Goal: Contribute content: Contribute content

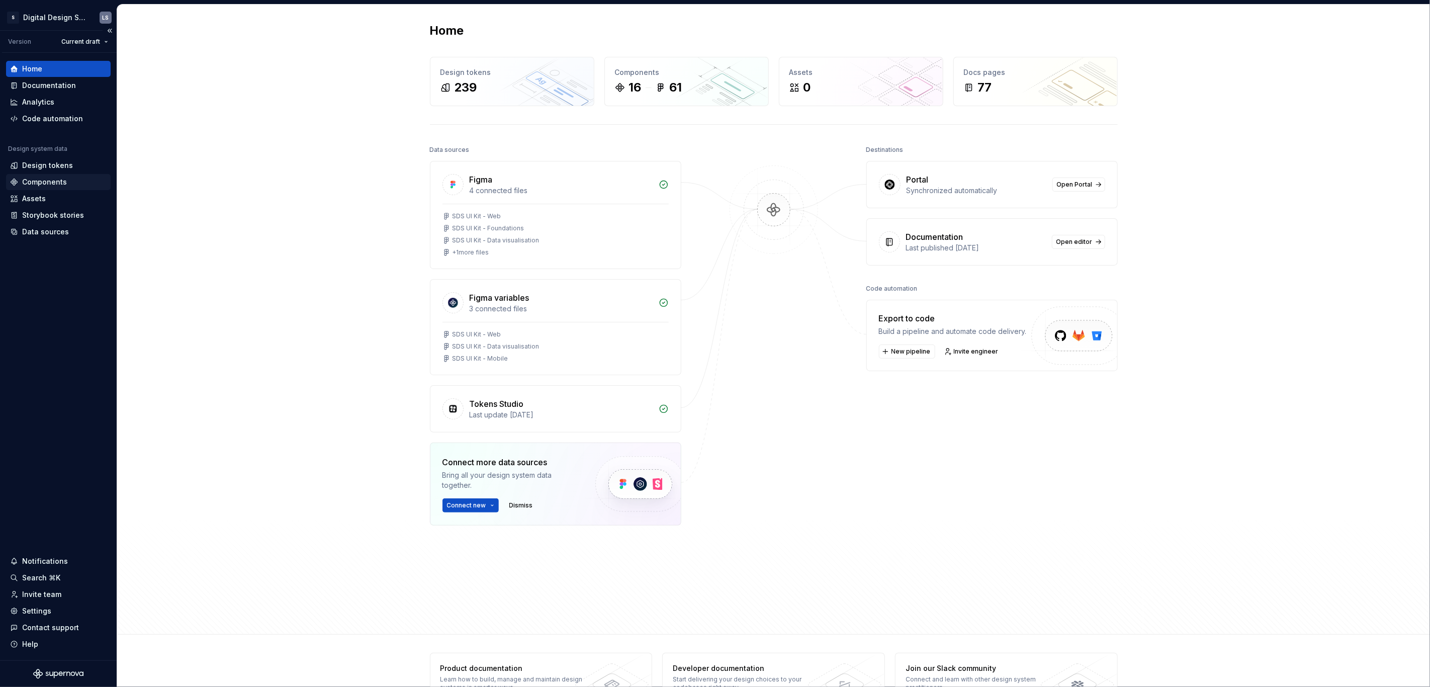
click at [51, 177] on div "Components" at bounding box center [44, 182] width 45 height 10
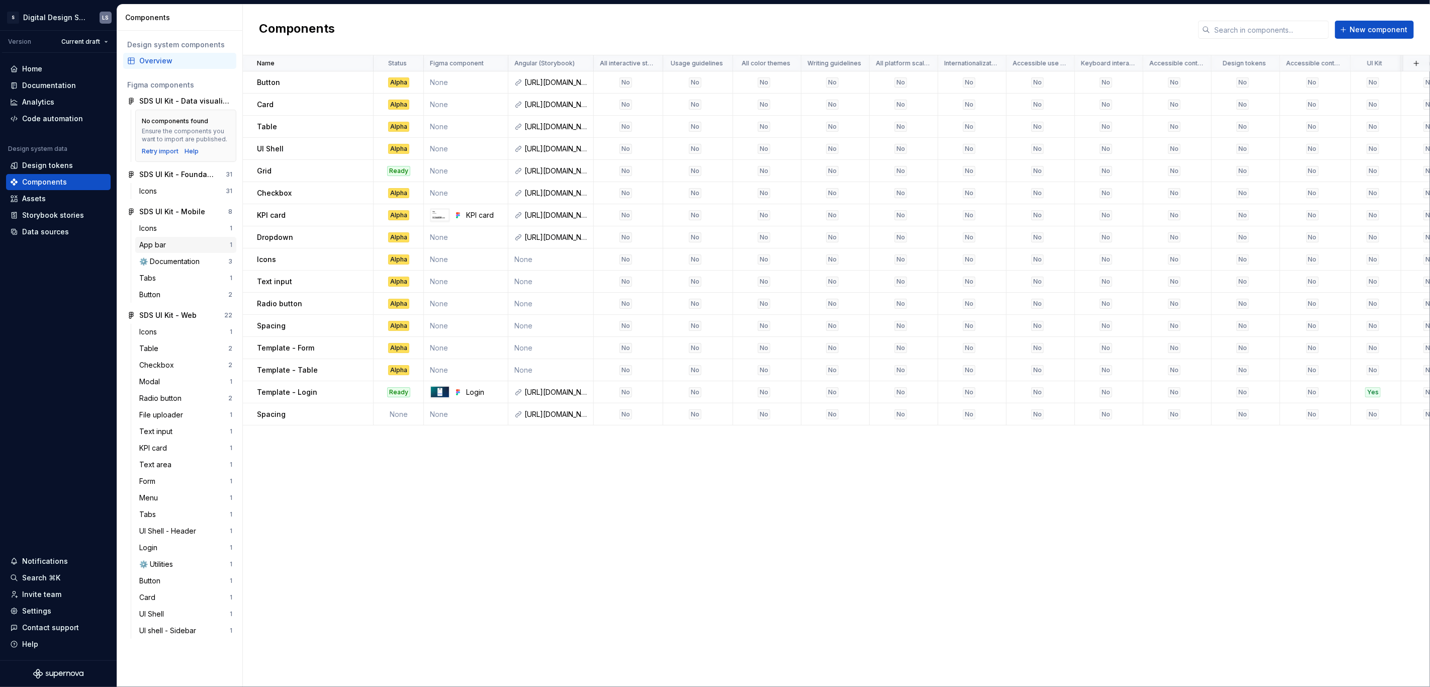
click at [148, 244] on div "App bar" at bounding box center [154, 245] width 31 height 10
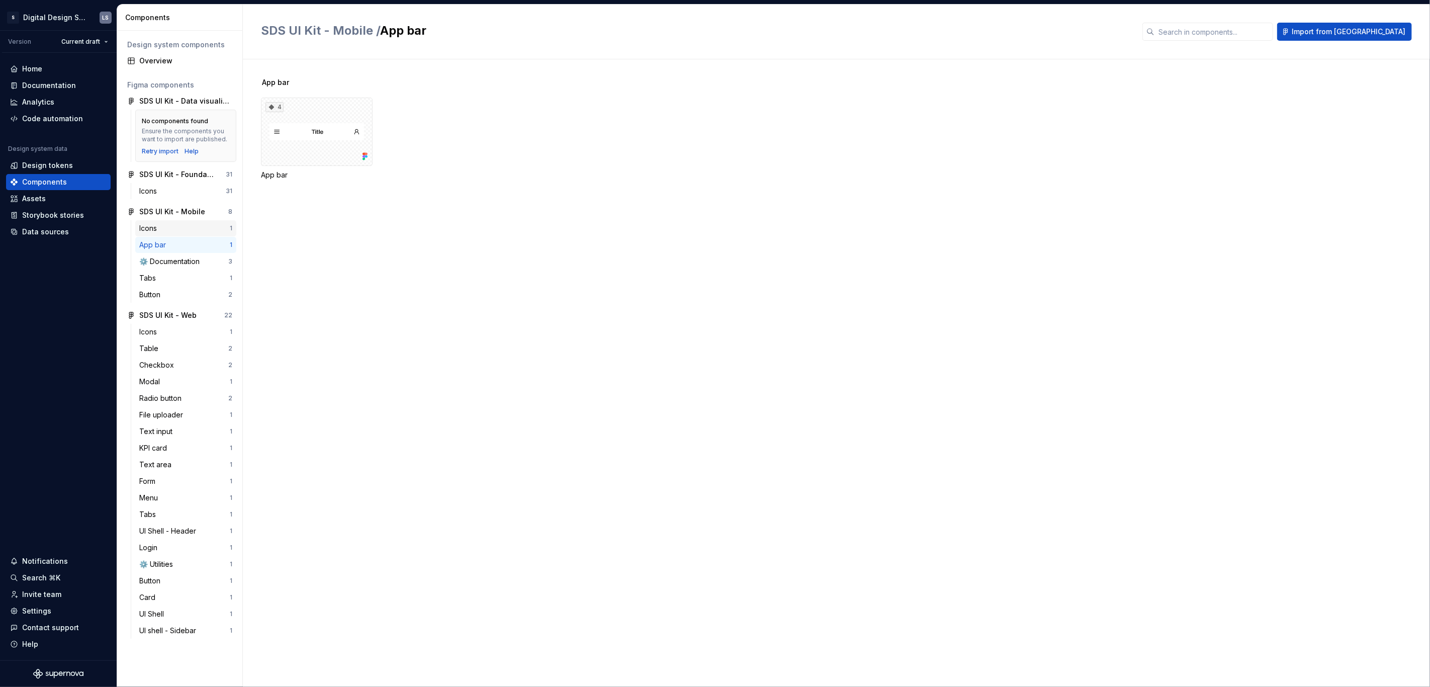
click at [145, 227] on div "Icons" at bounding box center [150, 228] width 22 height 10
click at [174, 101] on div "SDS UI Kit - Data visualisation" at bounding box center [185, 101] width 93 height 10
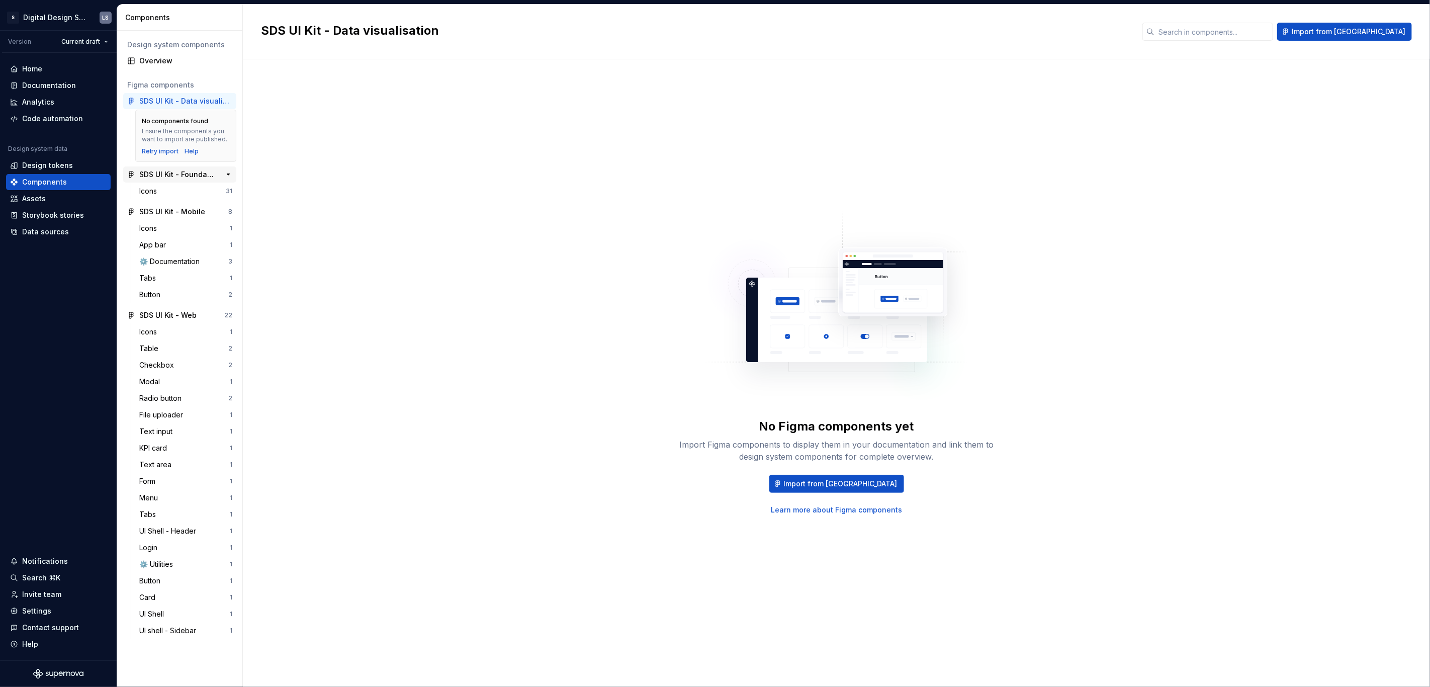
click at [176, 172] on div "SDS UI Kit - Foundations" at bounding box center [176, 174] width 75 height 10
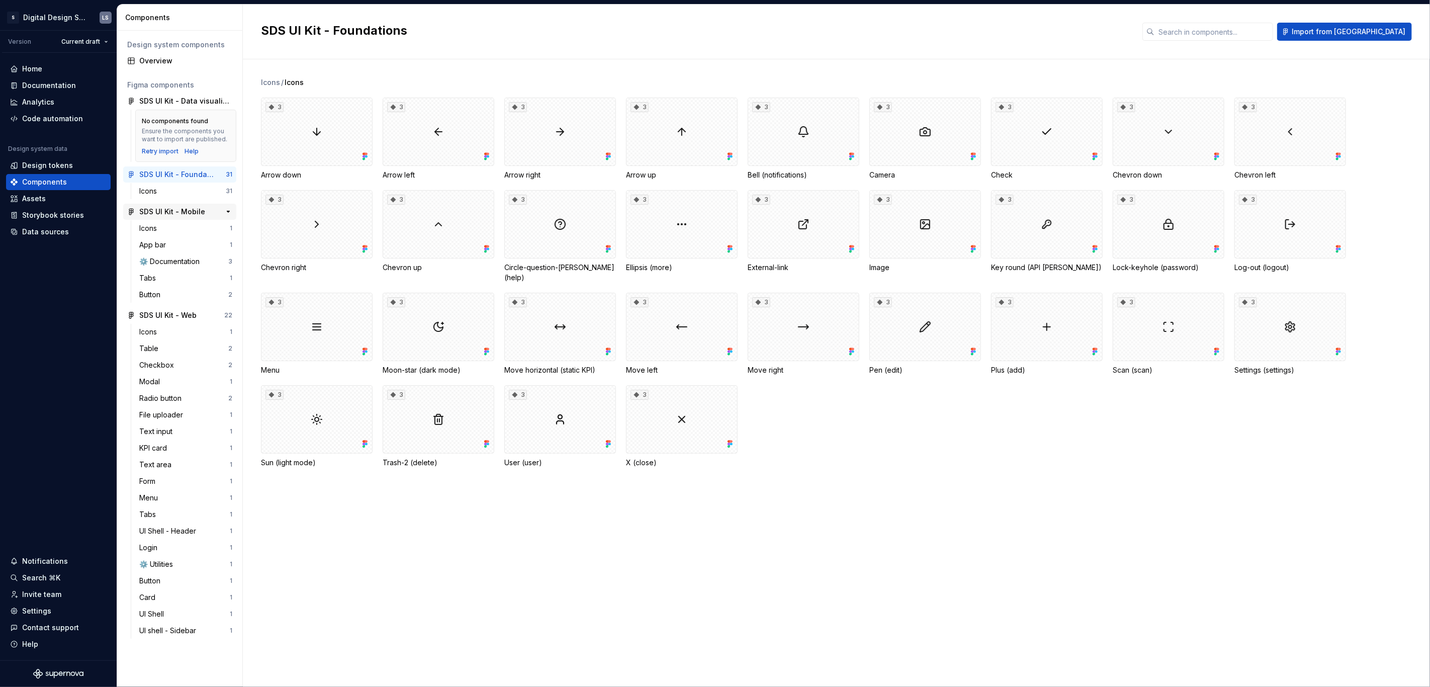
click at [162, 212] on div "SDS UI Kit - Mobile" at bounding box center [172, 212] width 66 height 10
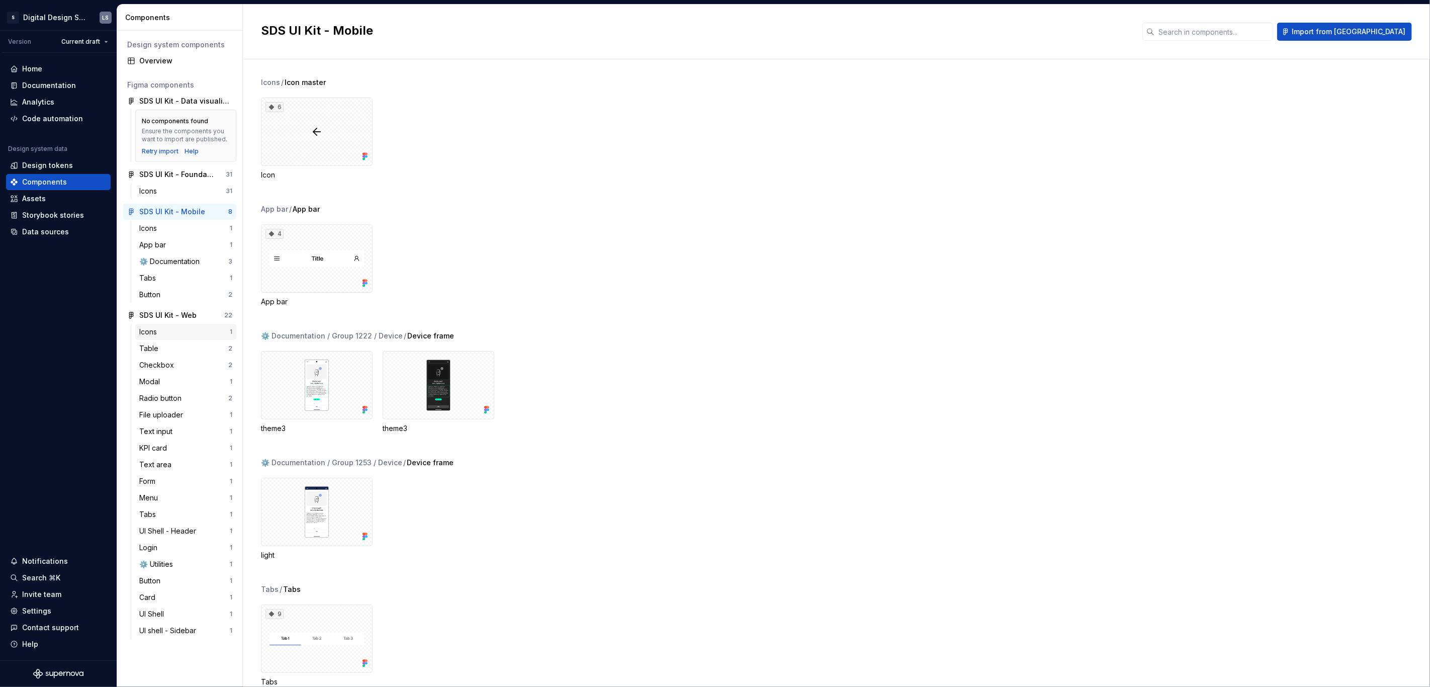
click at [170, 327] on div "Icons" at bounding box center [184, 332] width 90 height 10
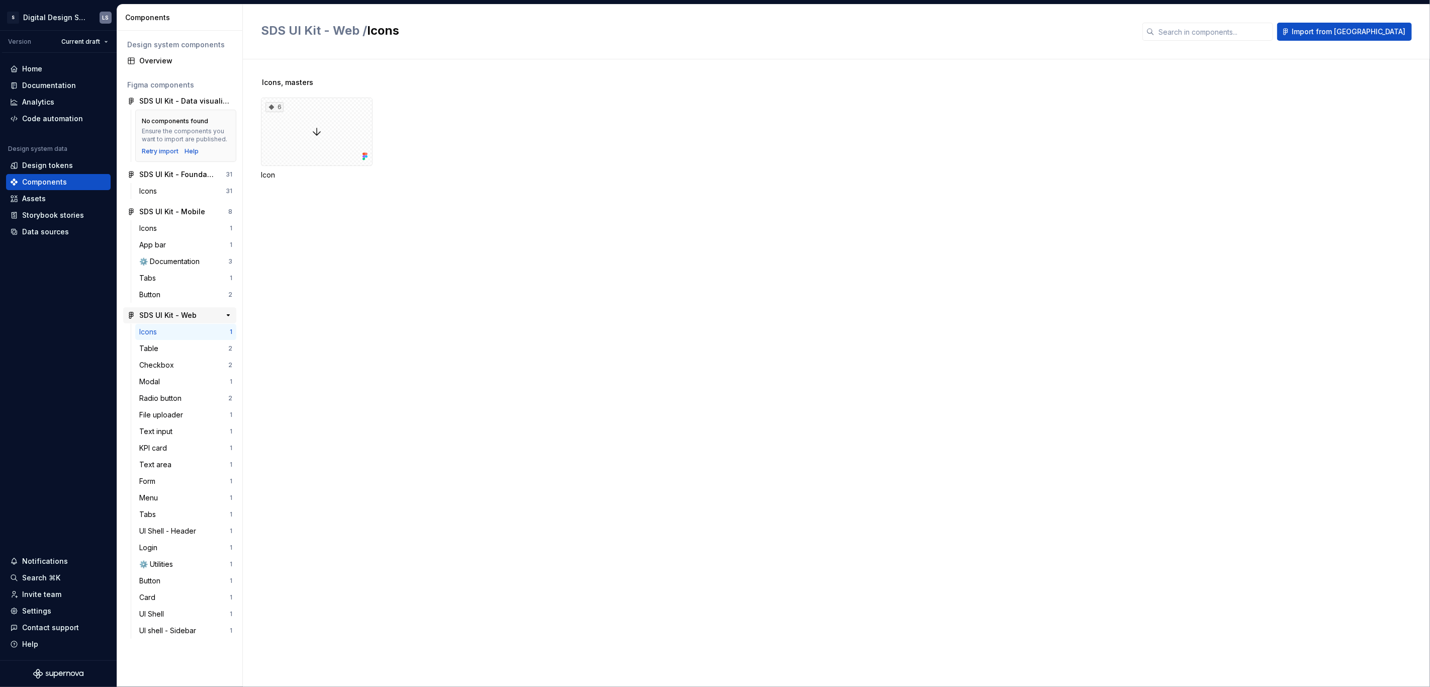
click at [167, 313] on div "SDS UI Kit - Web" at bounding box center [167, 315] width 57 height 10
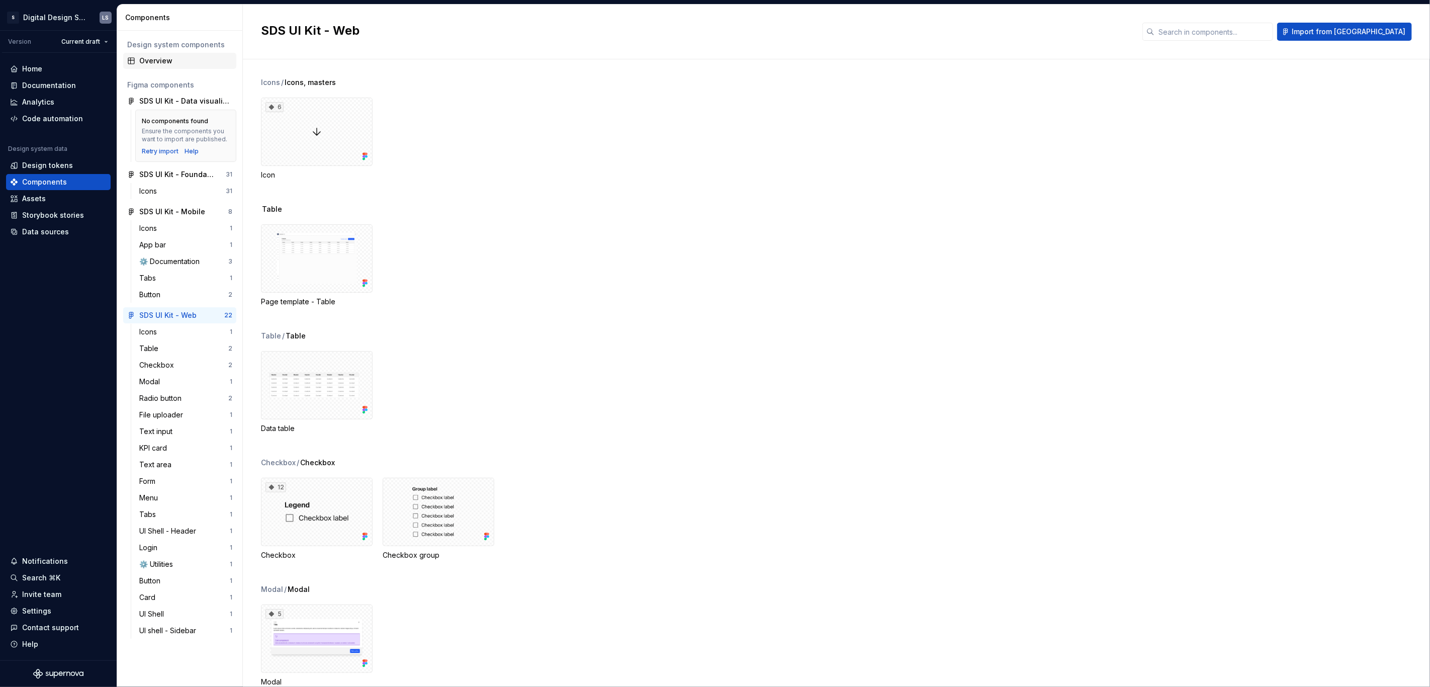
click at [164, 66] on div "Overview" at bounding box center [179, 61] width 113 height 16
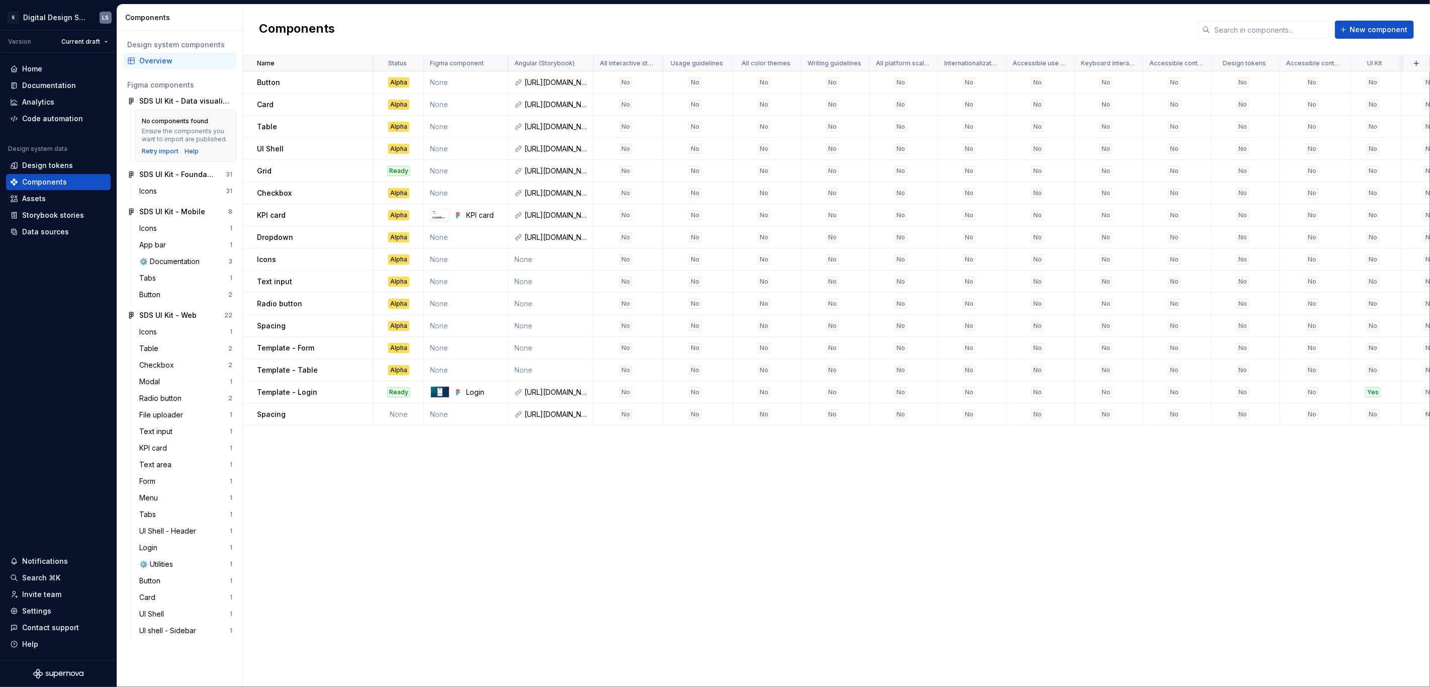
click at [168, 60] on div "Overview" at bounding box center [185, 61] width 93 height 10
click at [1383, 30] on span "New component" at bounding box center [1378, 30] width 58 height 10
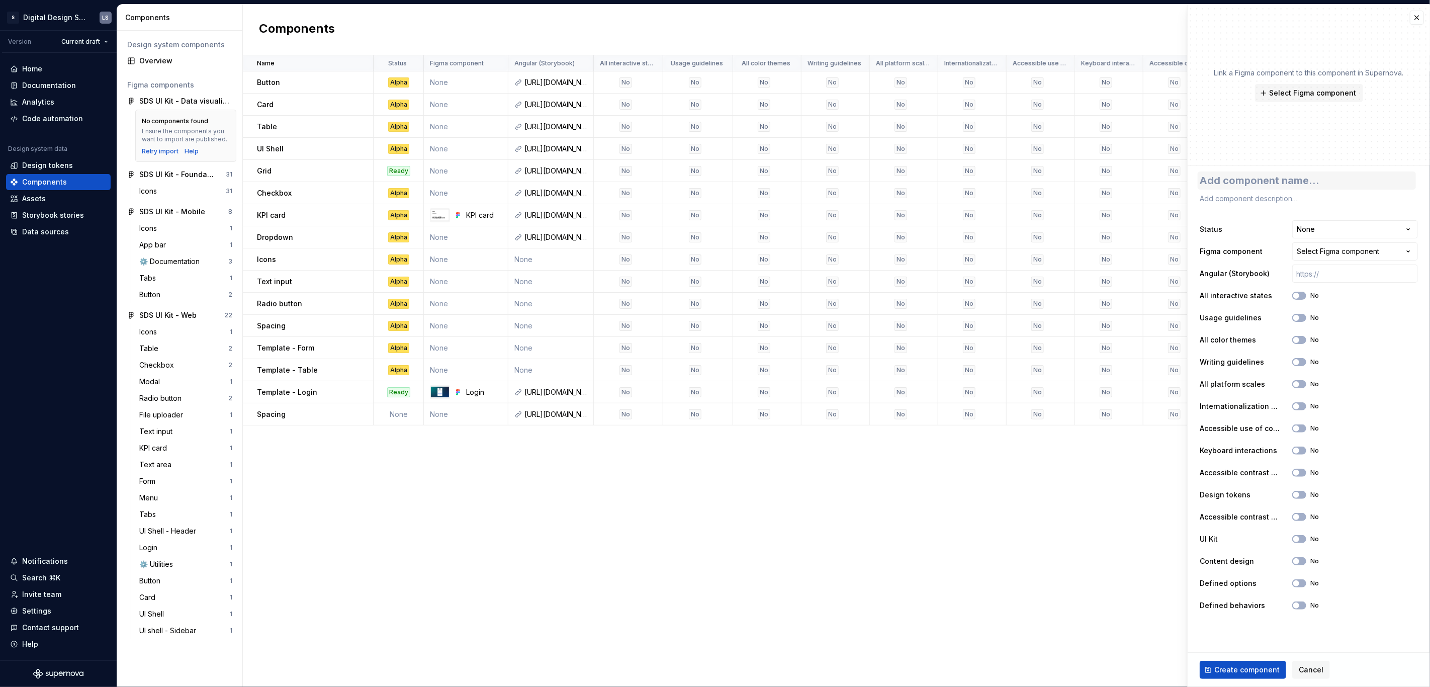
click at [1301, 178] on textarea at bounding box center [1307, 180] width 218 height 18
type textarea "*"
click at [666, 548] on div "Name Status Figma component Angular (Storybook) All interactive states Usage gu…" at bounding box center [836, 370] width 1187 height 631
click at [1280, 177] on textarea at bounding box center [1307, 180] width 218 height 18
type textarea "A"
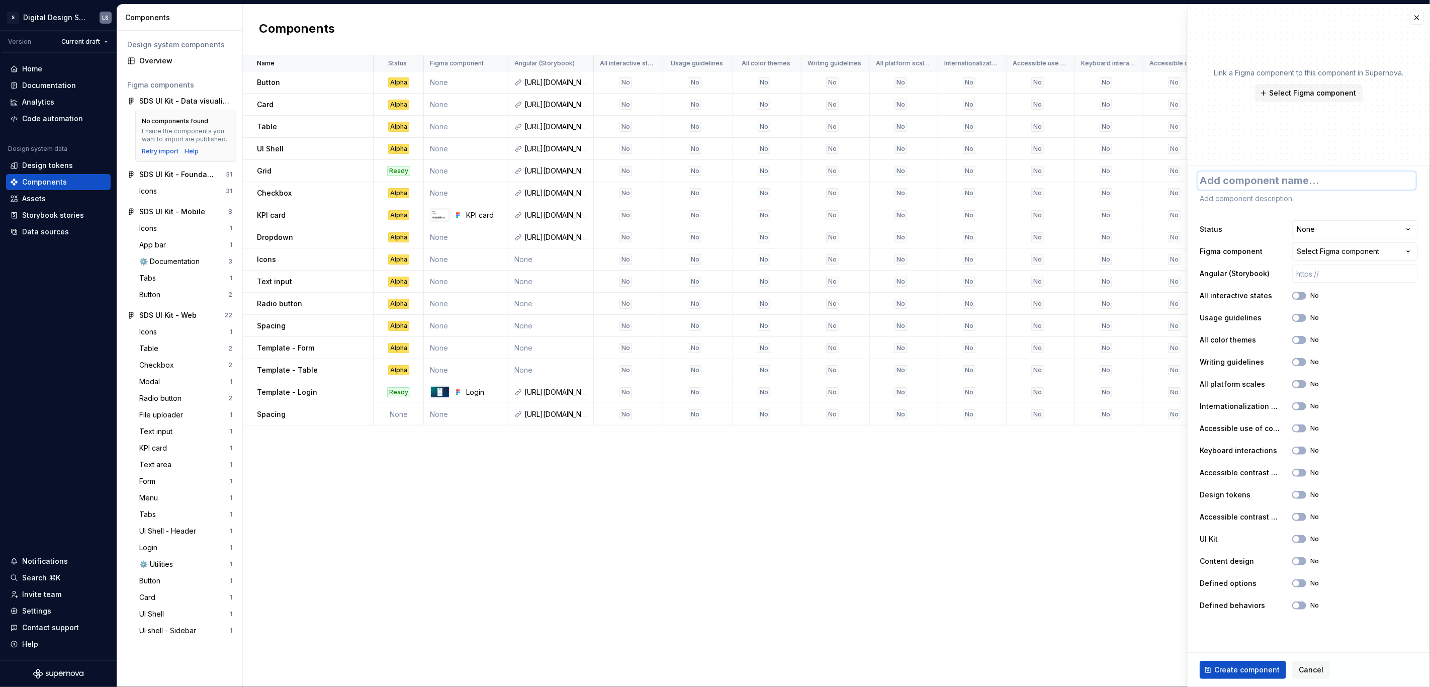
type textarea "*"
type textarea "Ap"
type textarea "*"
type textarea "App"
type textarea "*"
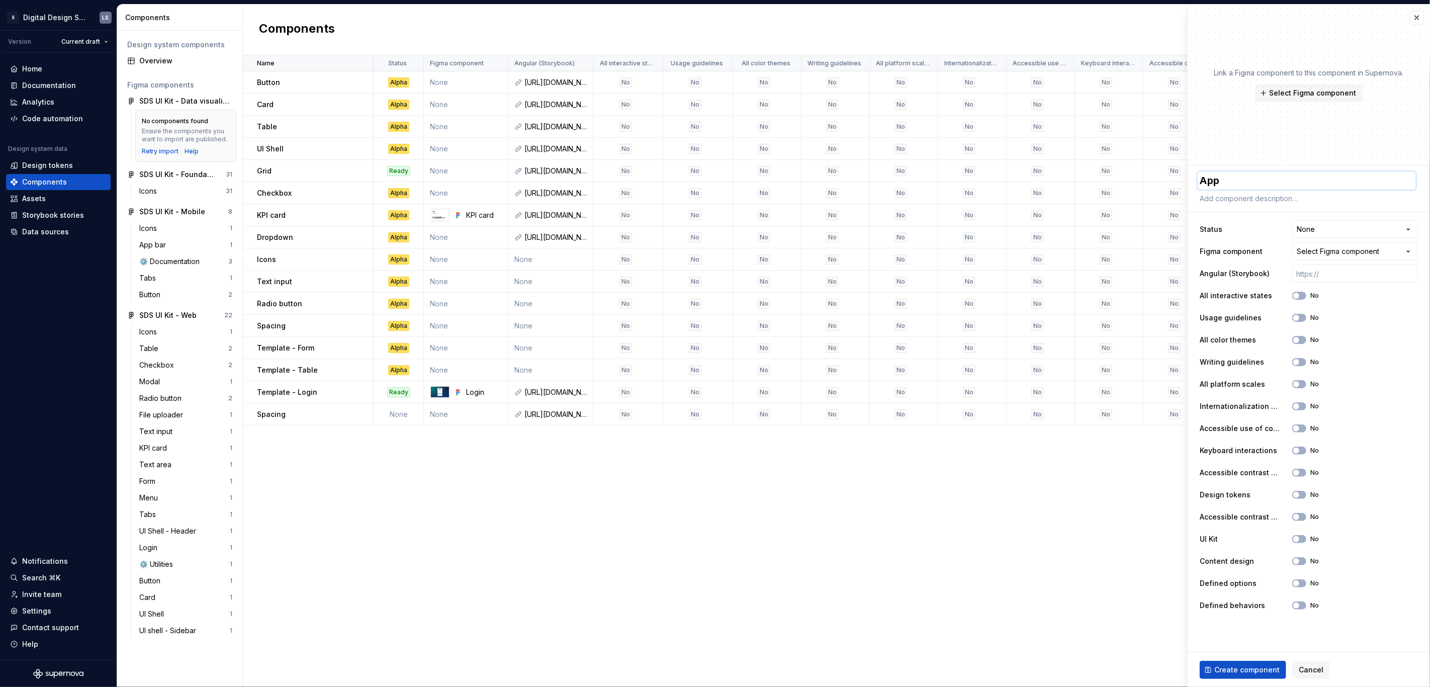
type textarea "AppB"
type textarea "*"
type textarea "AppBa"
type textarea "*"
type textarea "AppBar"
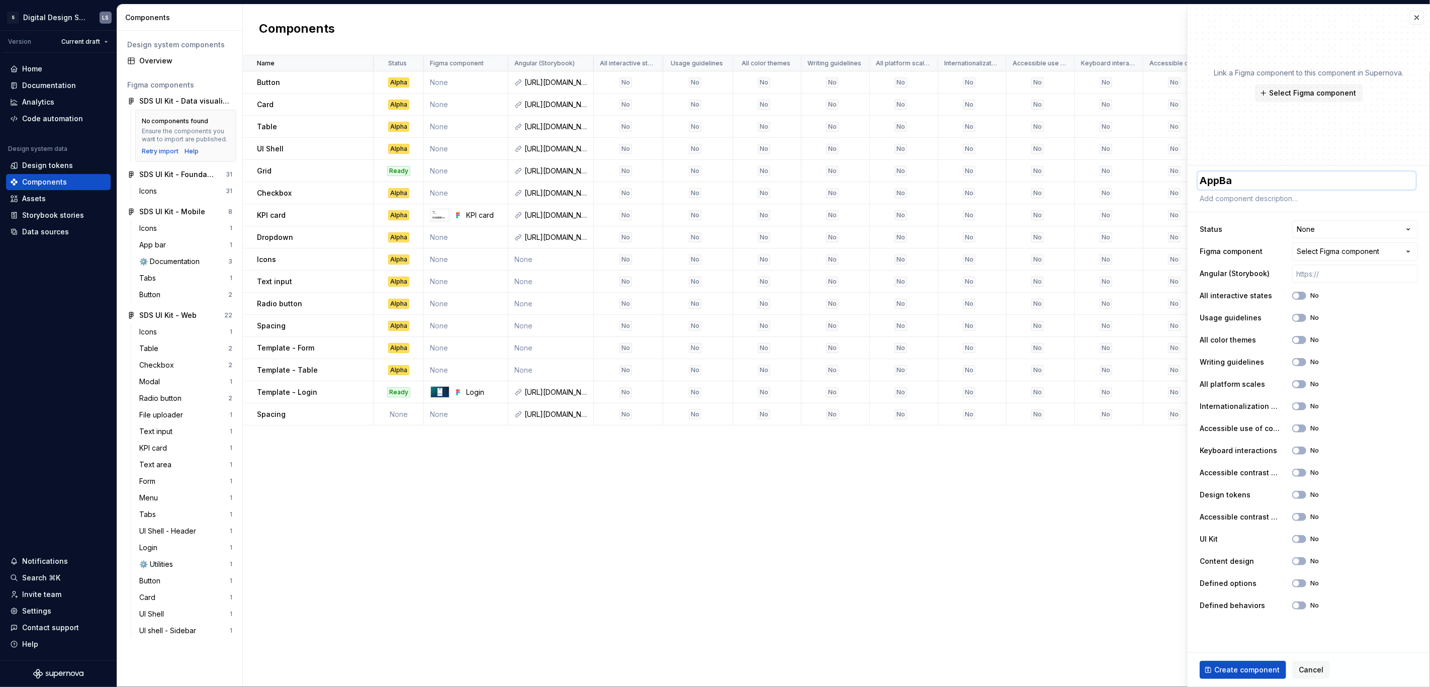
type textarea "*"
type textarea "AppBar"
click at [1029, 454] on div "Name Status Figma component Angular (Storybook) All interactive states Usage gu…" at bounding box center [836, 370] width 1187 height 631
click at [1416, 11] on button "button" at bounding box center [1417, 18] width 14 height 14
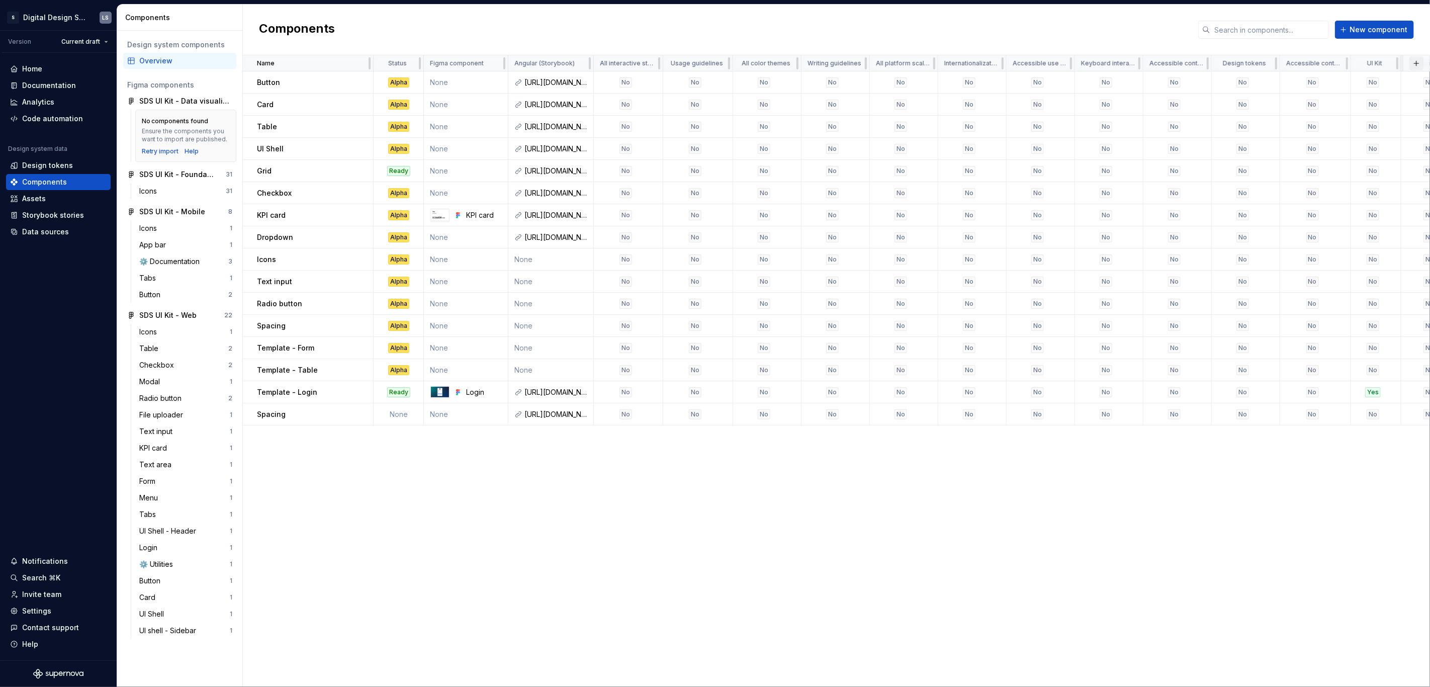
click at [1412, 61] on button "button" at bounding box center [1416, 63] width 14 height 14
click at [1362, 82] on div "New custom property" at bounding box center [1359, 82] width 75 height 10
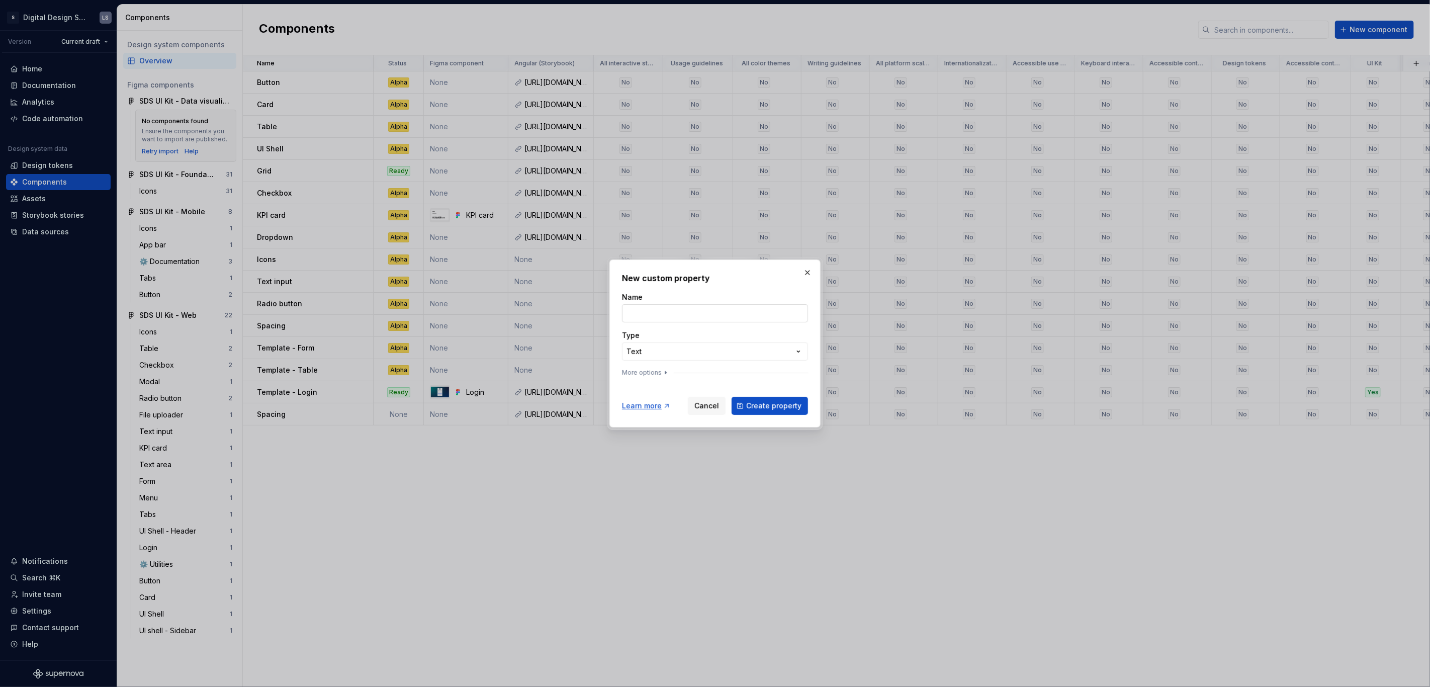
click at [719, 314] on input "Name" at bounding box center [715, 313] width 186 height 18
click at [701, 313] on input "Name" at bounding box center [715, 313] width 186 height 18
type input "Type"
click at [717, 346] on div "**********" at bounding box center [715, 343] width 1430 height 687
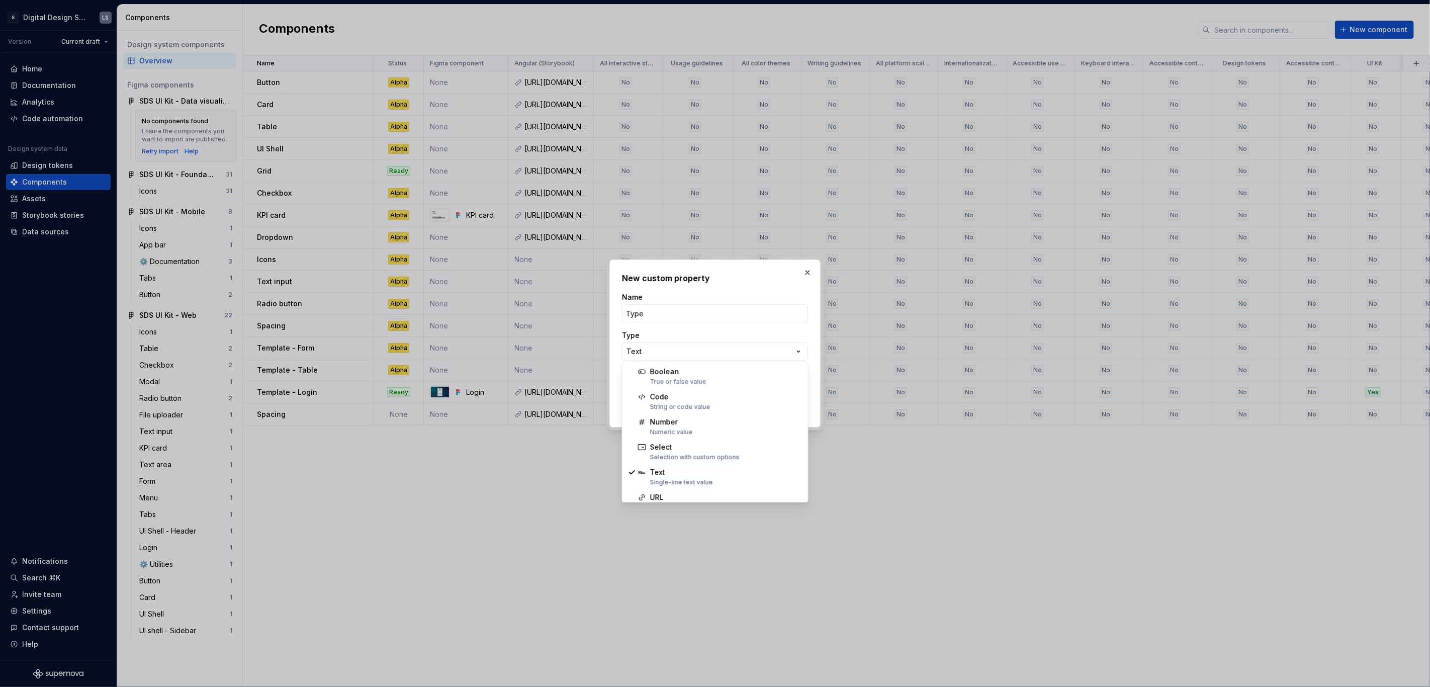
select select "******"
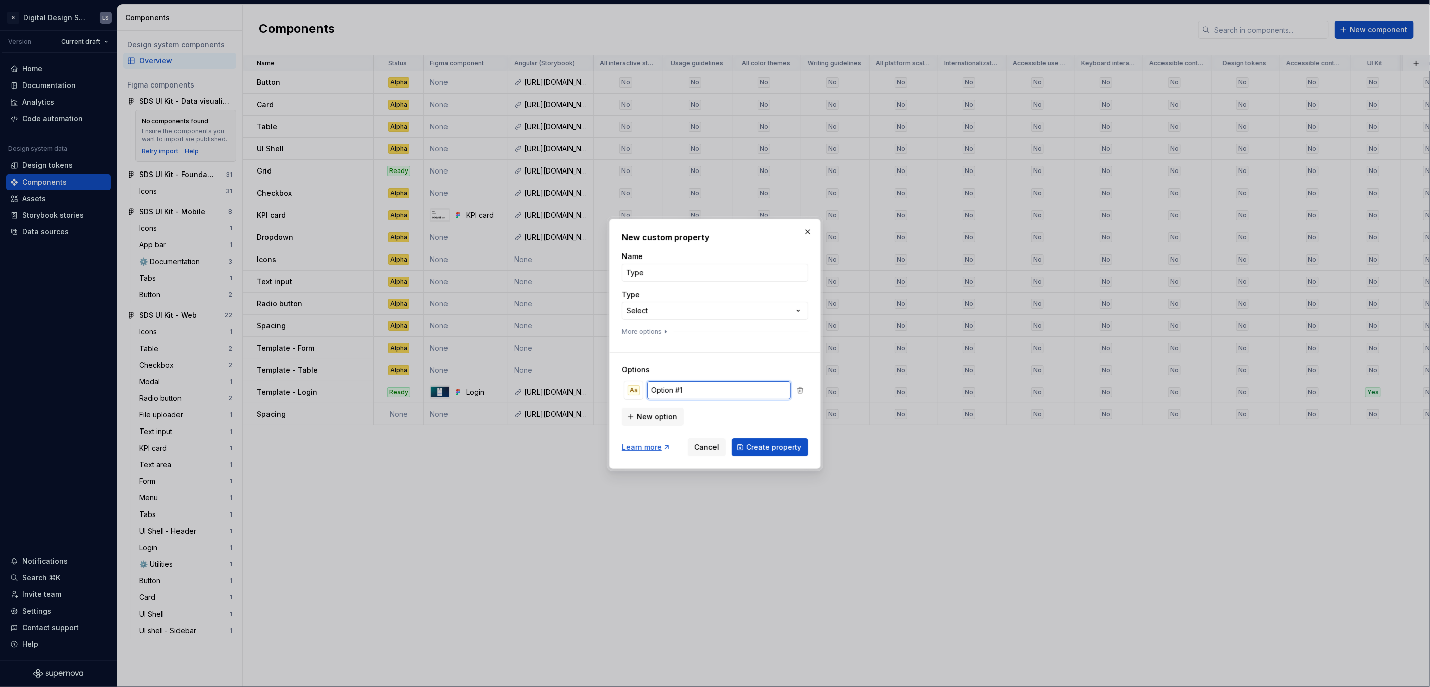
drag, startPoint x: 691, startPoint y: 391, endPoint x: 616, endPoint y: 385, distance: 75.2
click at [616, 385] on div "**********" at bounding box center [714, 344] width 211 height 250
type input "e"
click at [648, 389] on input "Web" at bounding box center [719, 390] width 144 height 18
type input "web"
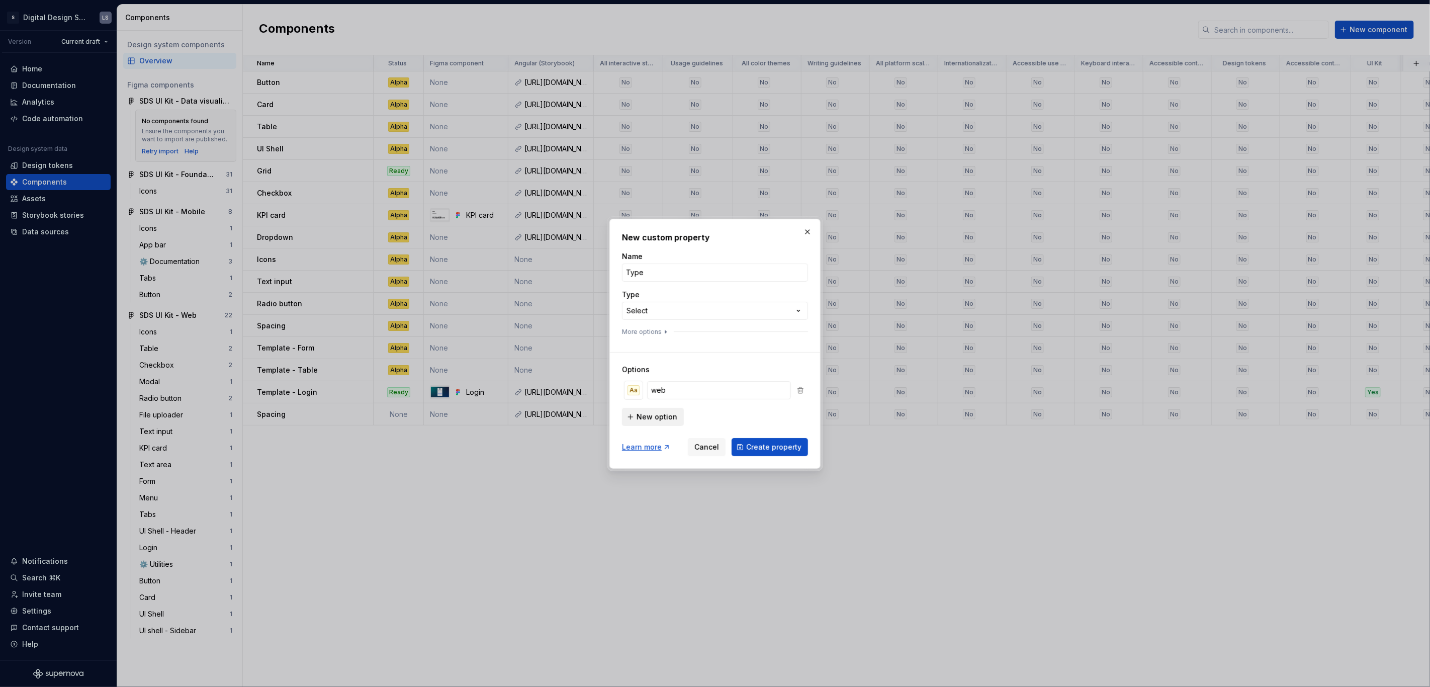
click at [643, 421] on span "New option" at bounding box center [657, 417] width 41 height 10
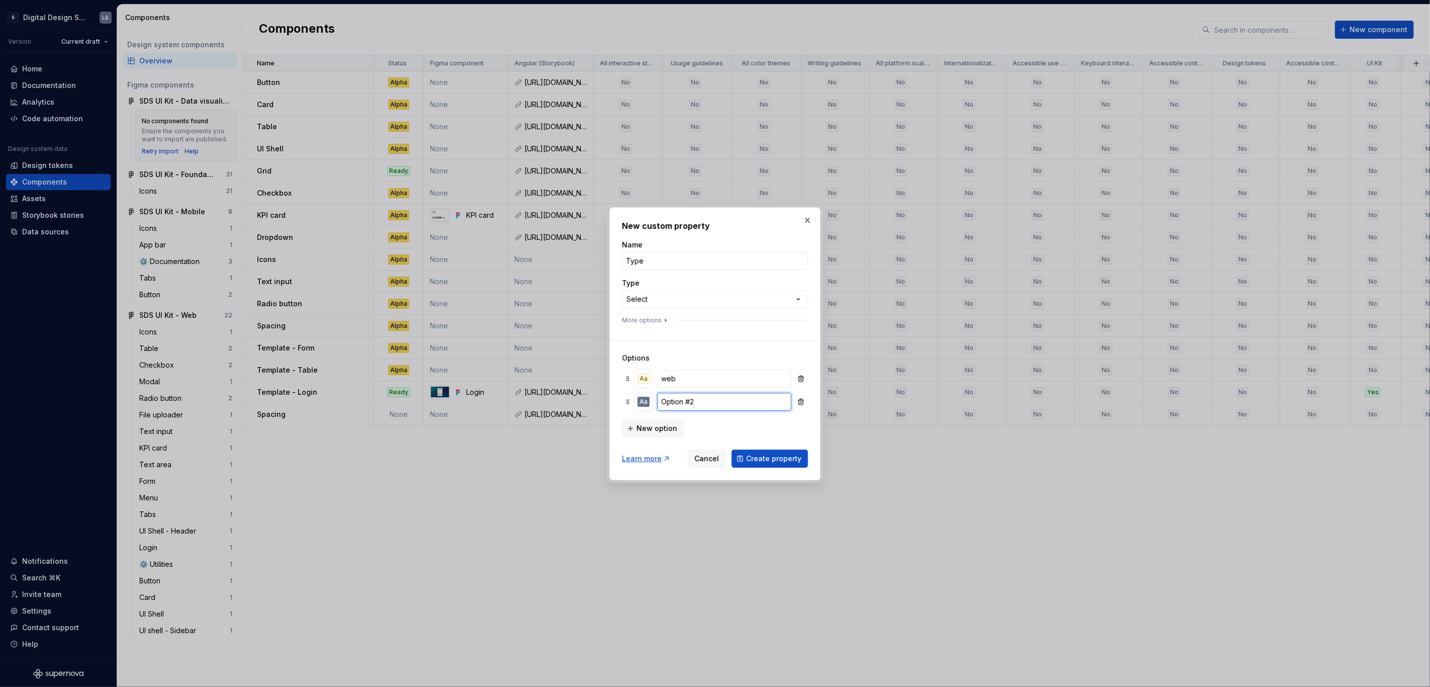
click at [684, 400] on input "Option #2" at bounding box center [724, 402] width 134 height 18
click at [696, 400] on input "Option #2" at bounding box center [724, 402] width 134 height 18
click at [669, 401] on input "Option #2" at bounding box center [724, 402] width 134 height 18
click at [660, 403] on input "Option #2" at bounding box center [724, 402] width 134 height 18
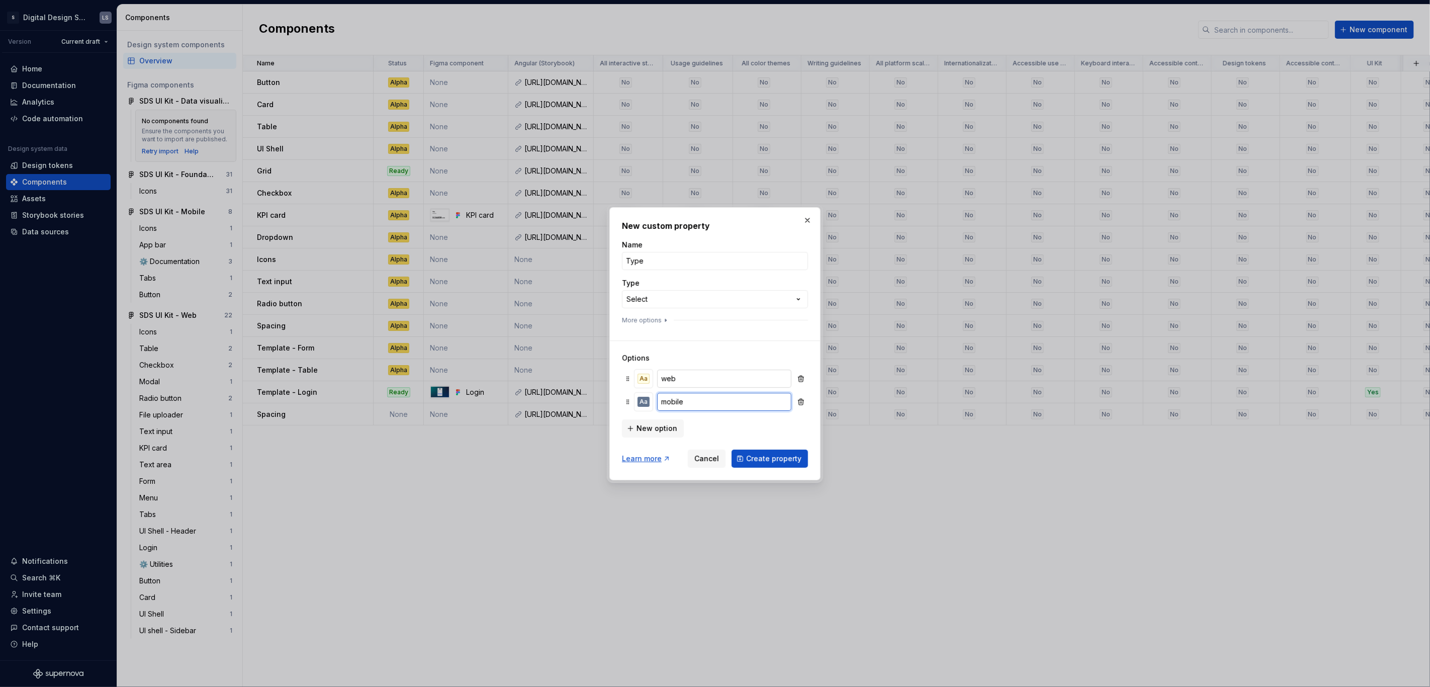
type input "mobile"
click at [659, 377] on input "web" at bounding box center [724, 379] width 134 height 18
type input "Angular"
click at [667, 400] on input "mobile" at bounding box center [724, 402] width 134 height 18
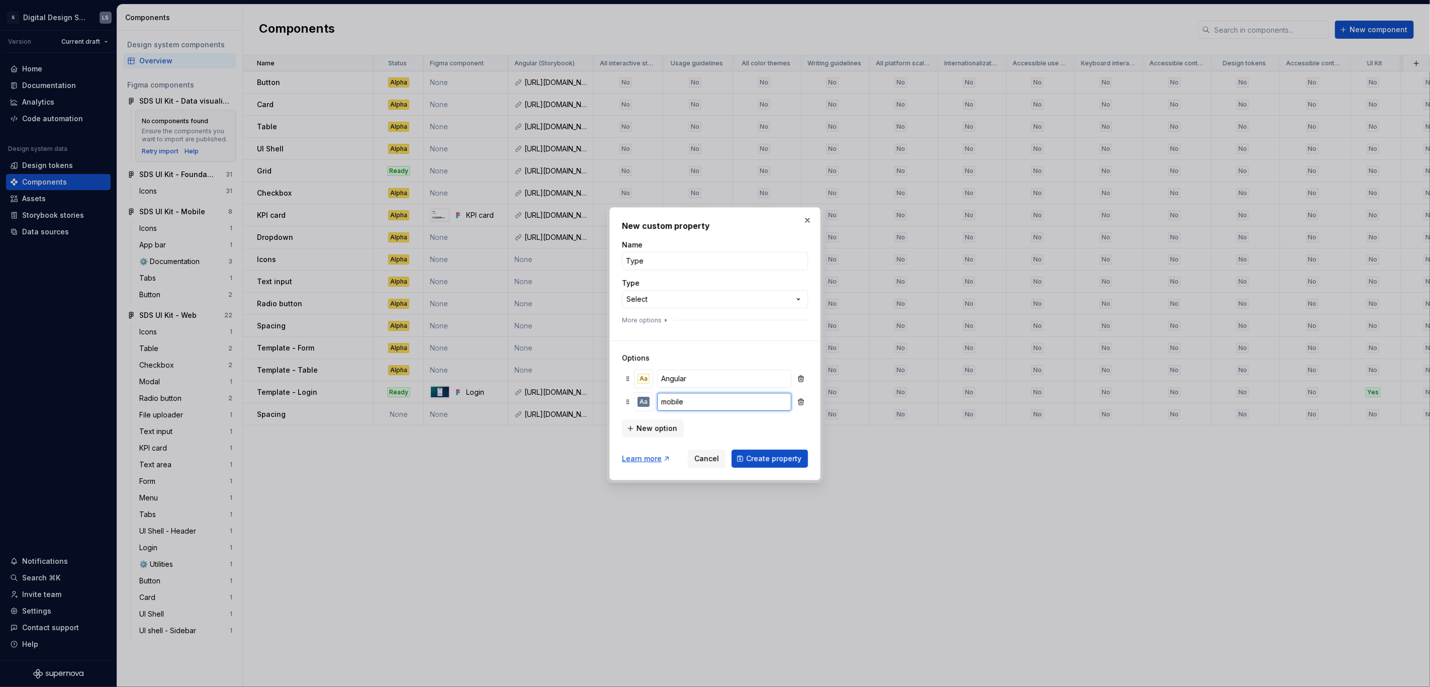
click at [667, 400] on input "mobile" at bounding box center [724, 402] width 134 height 18
type input "Flutter"
click at [691, 382] on input "Angular" at bounding box center [724, 379] width 134 height 18
click at [661, 377] on input "Angular" at bounding box center [724, 379] width 134 height 18
type input "Web (Angular)"
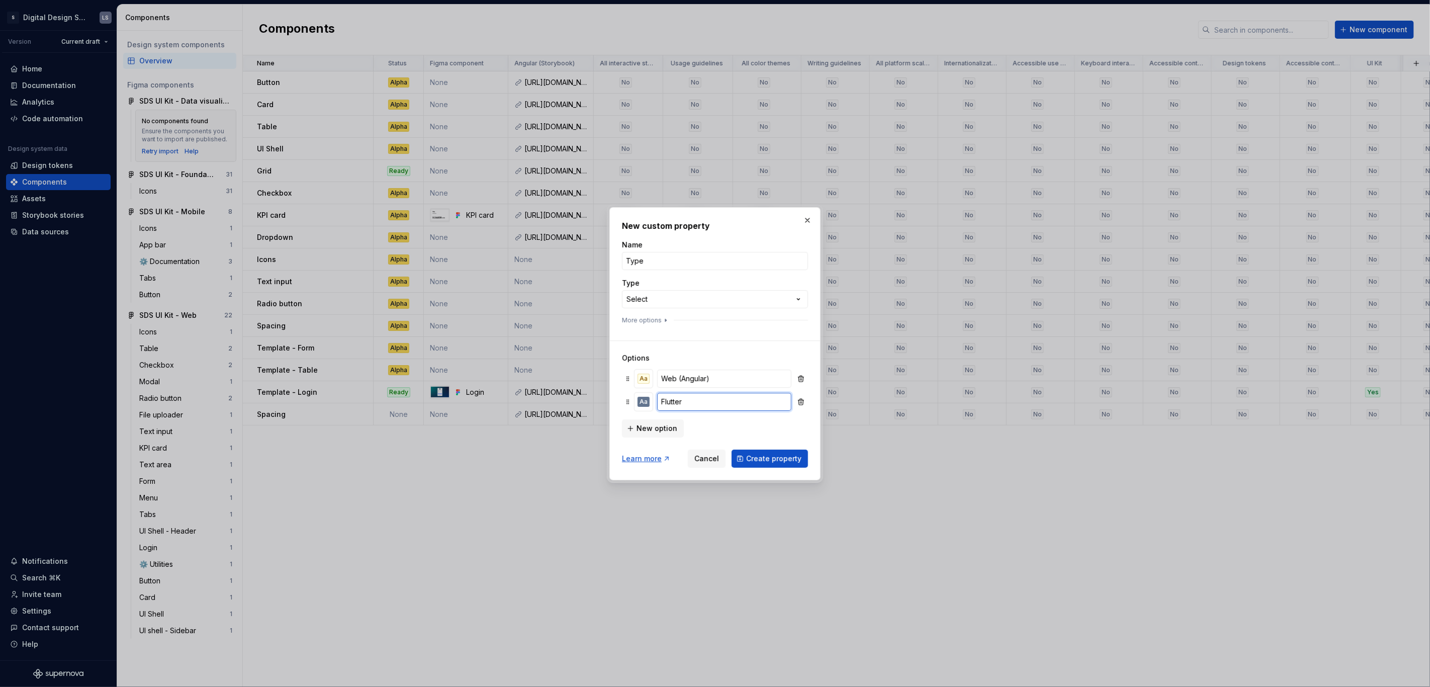
click at [660, 398] on input "Flutter" at bounding box center [724, 402] width 134 height 18
type input "Mobile (Flutter)"
click at [760, 458] on span "Create property" at bounding box center [773, 458] width 55 height 10
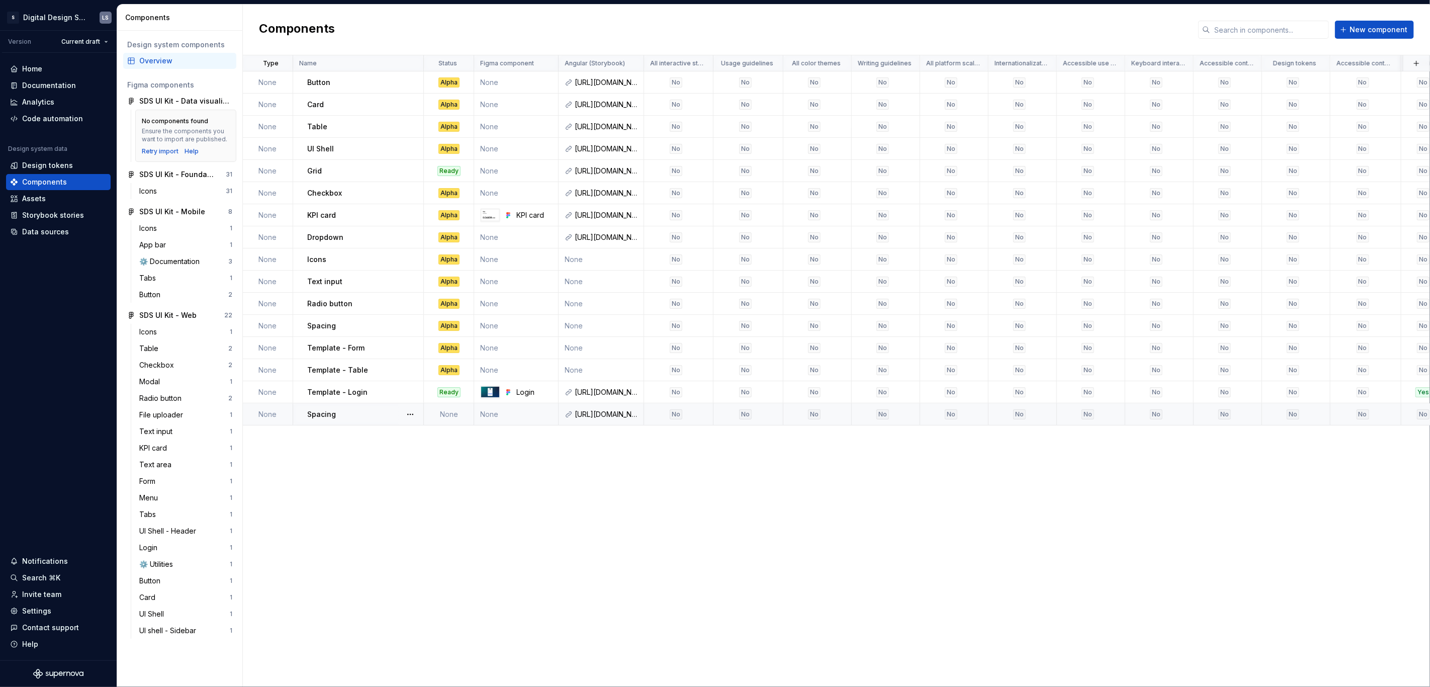
click at [272, 414] on td "None" at bounding box center [268, 414] width 50 height 22
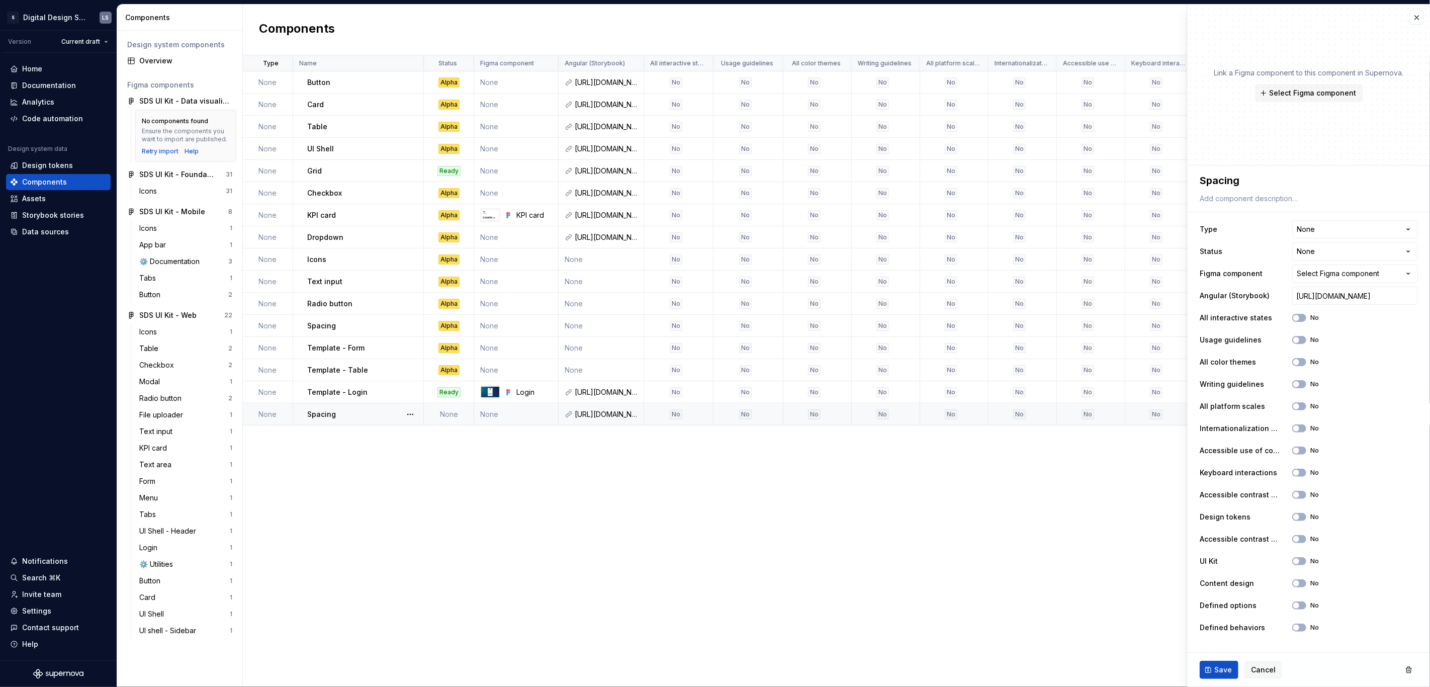
type textarea "*"
click at [1338, 228] on html "2844px x 1366px S Digital Design System LS Version Current draft Home Documenta…" at bounding box center [715, 343] width 1430 height 687
select select "**********"
click at [1229, 671] on span "Save" at bounding box center [1223, 670] width 18 height 10
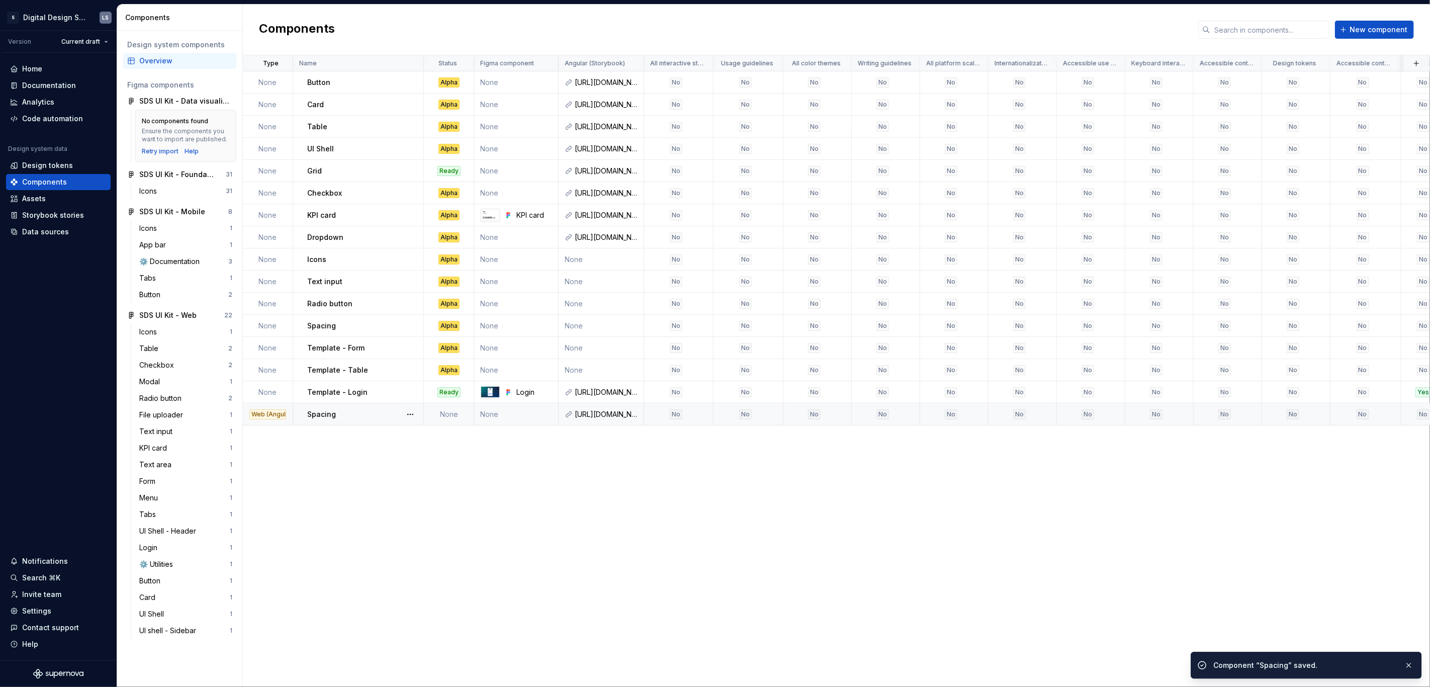
click at [431, 499] on div "Type Name Status Figma component Angular (Storybook) All interactive states Usa…" at bounding box center [836, 370] width 1187 height 631
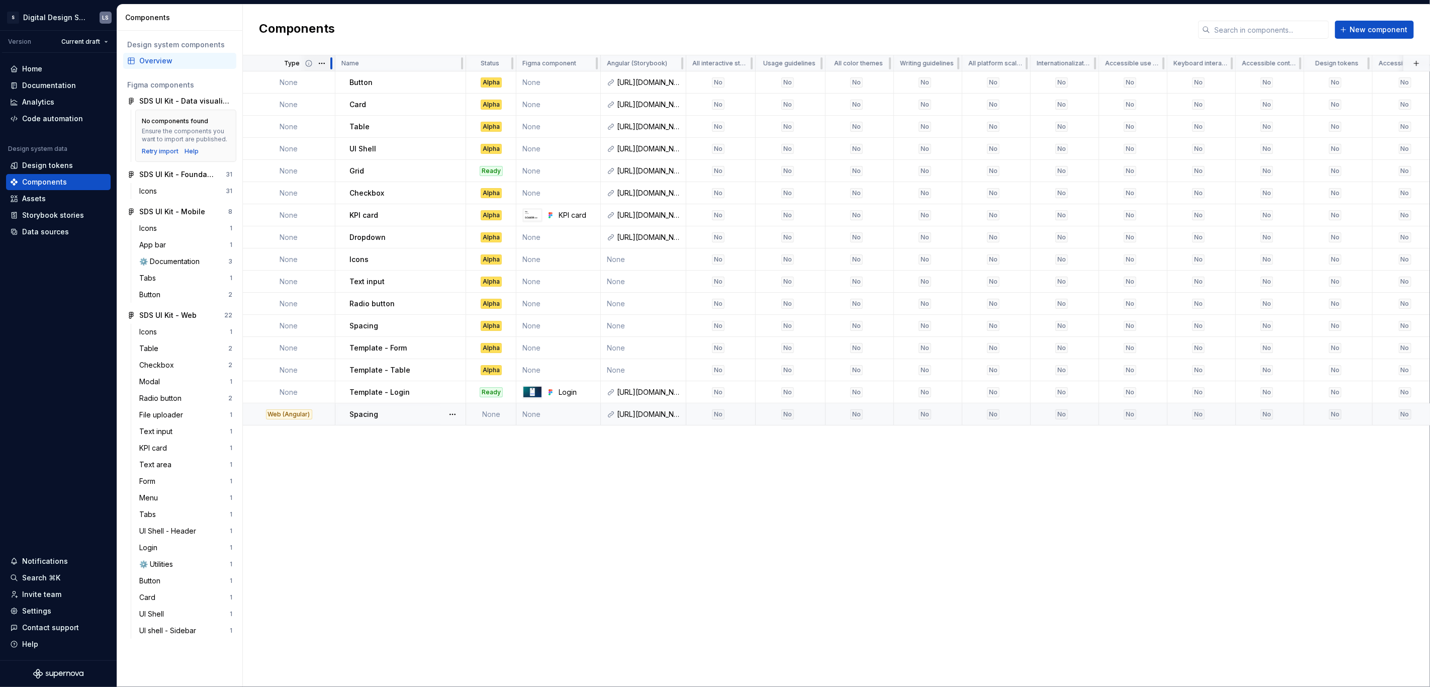
drag, startPoint x: 292, startPoint y: 61, endPoint x: 334, endPoint y: 66, distance: 42.6
click at [334, 66] on div at bounding box center [331, 63] width 8 height 16
click at [293, 416] on div "Web (Angular)" at bounding box center [289, 414] width 46 height 10
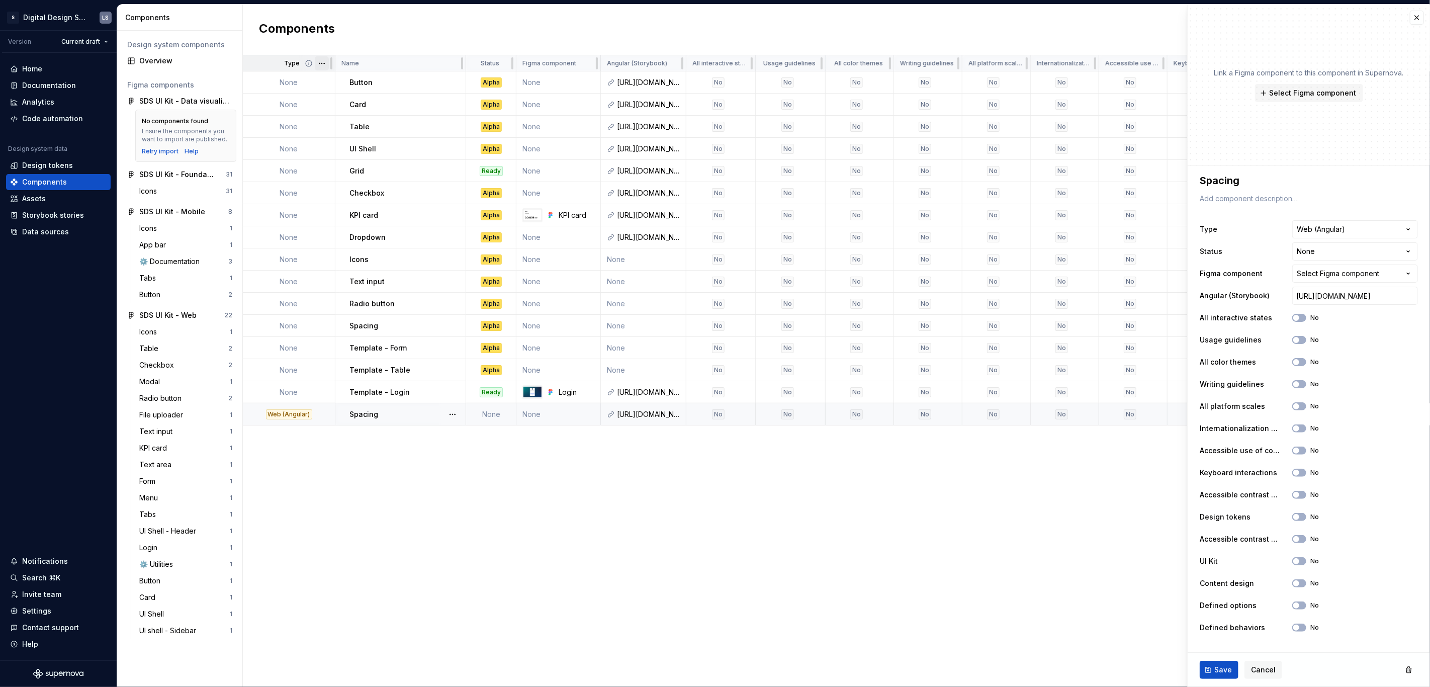
click at [326, 63] on html "2844px x 1366px S Digital Design System LS Version Current draft Home Documenta…" at bounding box center [715, 343] width 1430 height 687
click at [374, 81] on span "Edit property" at bounding box center [365, 82] width 65 height 10
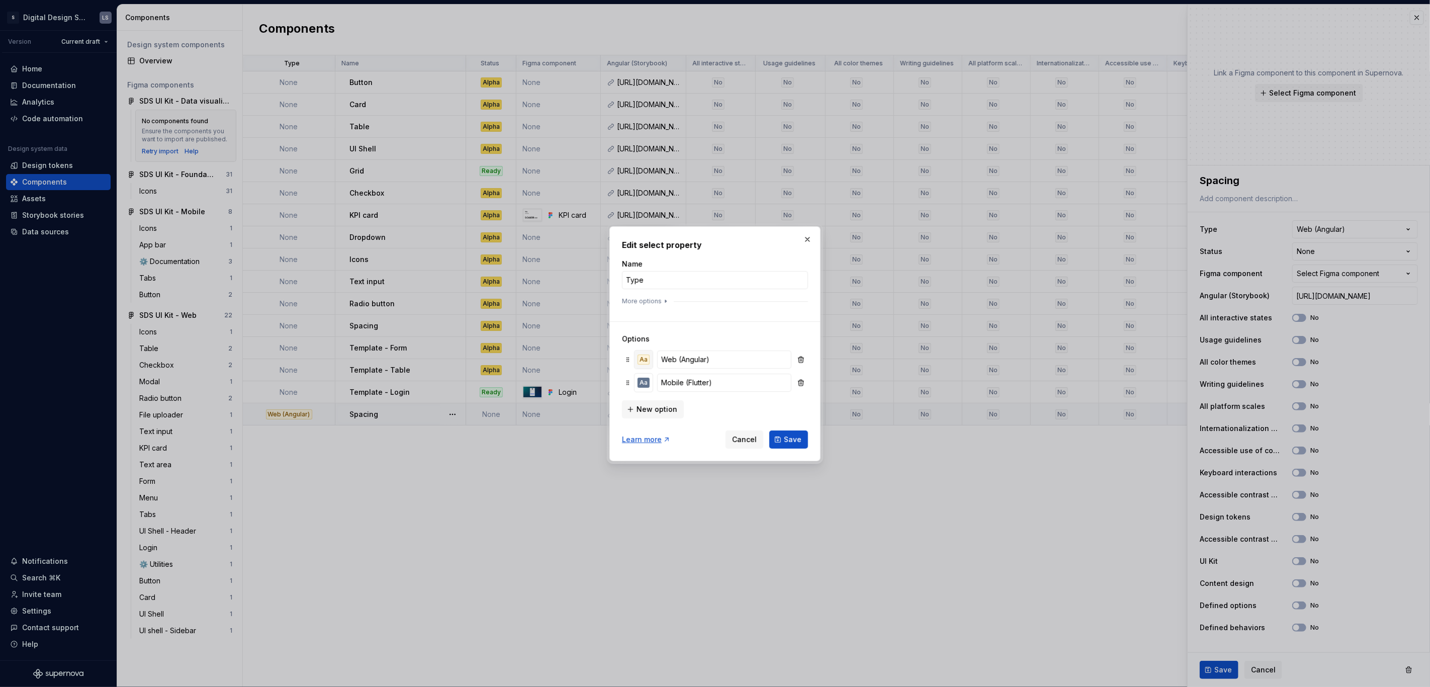
click at [642, 361] on div "Aa" at bounding box center [644, 359] width 12 height 10
click at [703, 437] on div "Aa" at bounding box center [702, 439] width 12 height 10
click at [652, 330] on div "Options Aa Web (Angular) Aa Mobile (Flutter) New option" at bounding box center [715, 369] width 186 height 97
click at [646, 375] on button "Aa" at bounding box center [643, 383] width 18 height 18
click at [642, 440] on div "Aa" at bounding box center [645, 442] width 12 height 10
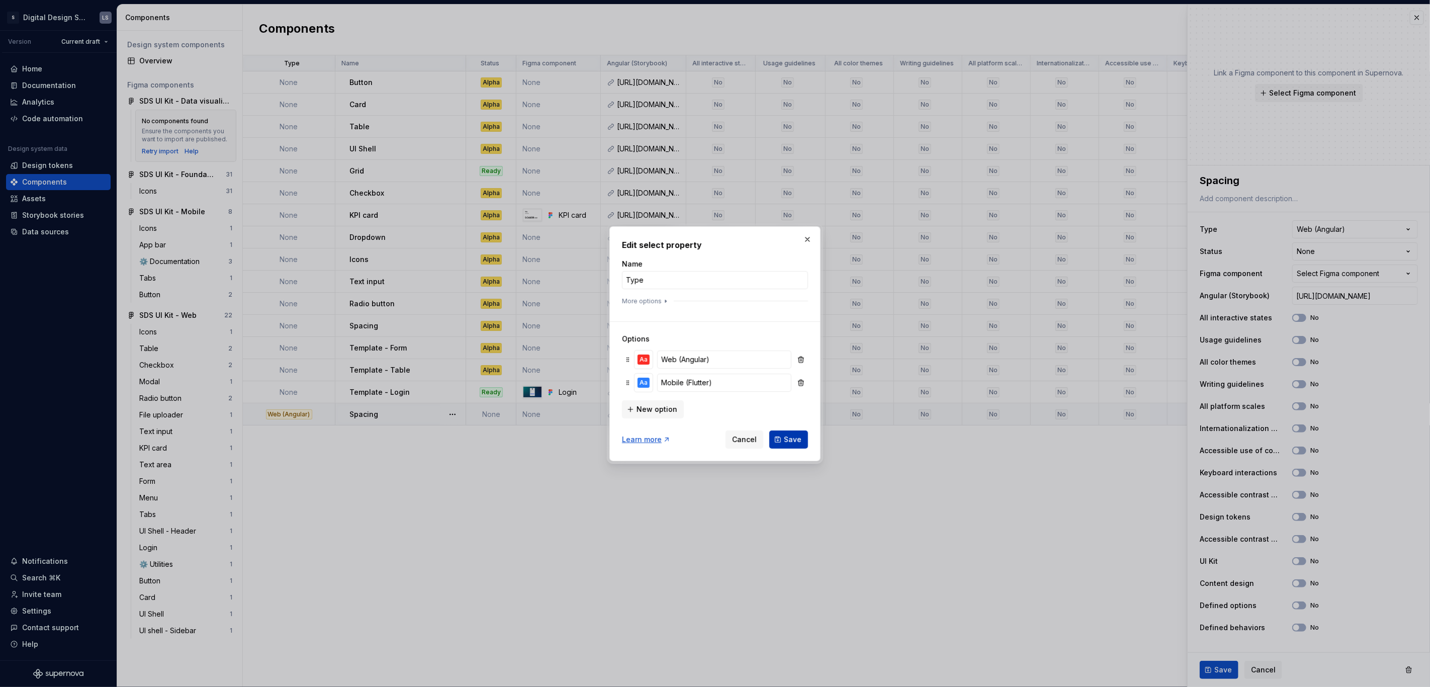
click at [797, 436] on span "Save" at bounding box center [793, 439] width 18 height 10
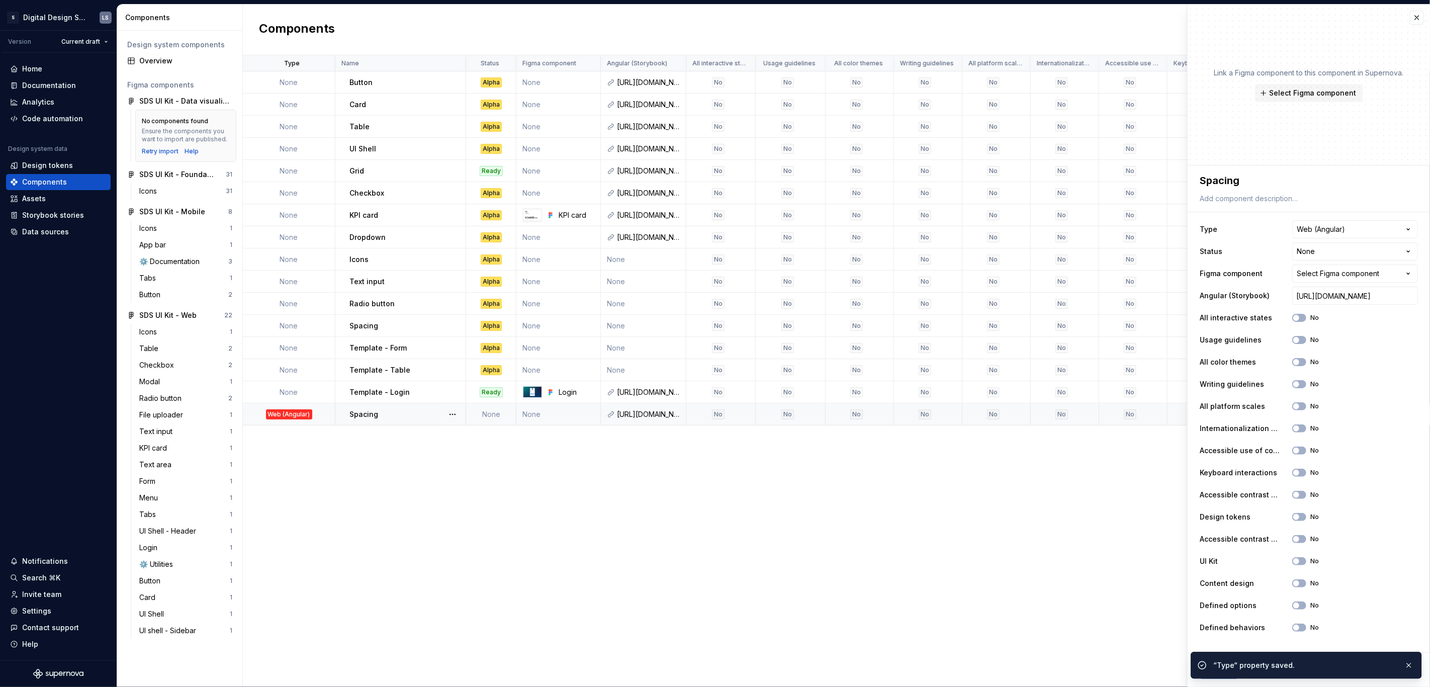
click at [723, 507] on div "Type Name Status Figma component Angular (Storybook) All interactive states Usa…" at bounding box center [836, 370] width 1187 height 631
click at [294, 391] on td "None" at bounding box center [289, 392] width 93 height 22
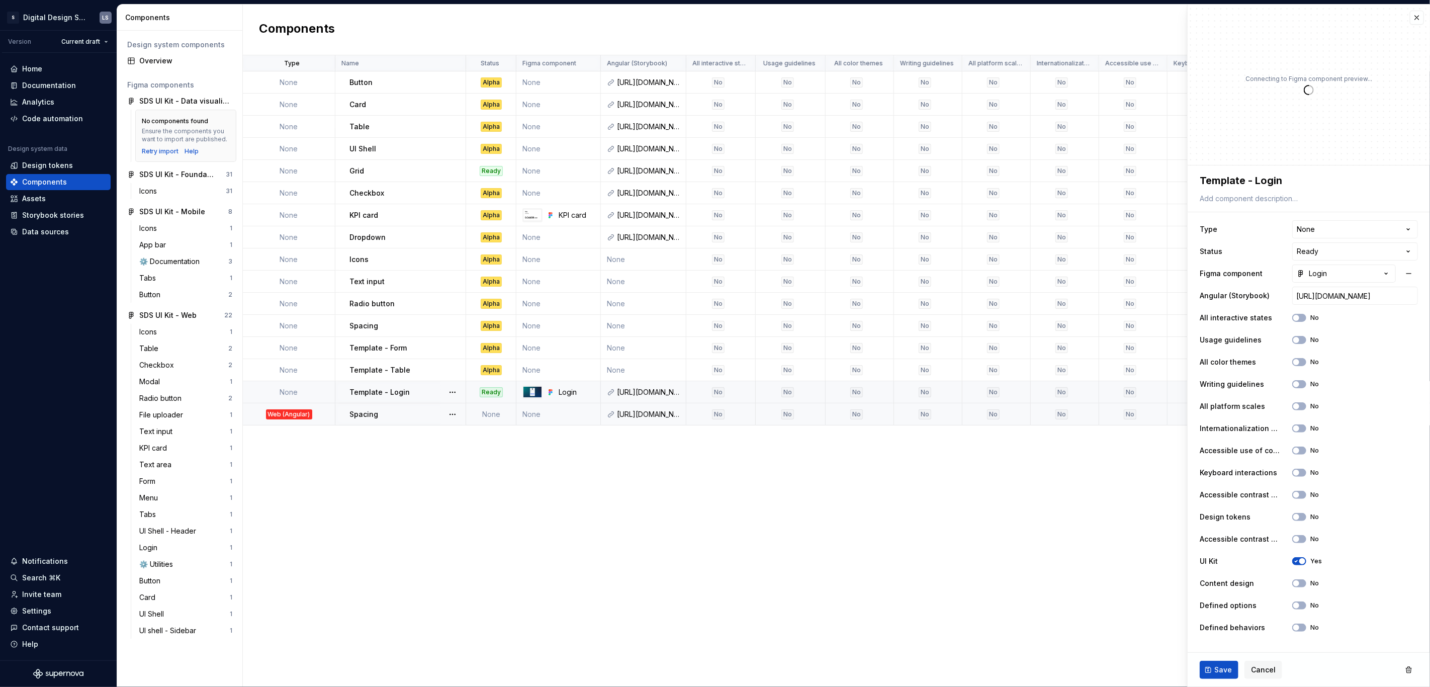
type textarea "*"
click at [321, 61] on html "2844px x 1366px S Digital Design System LS Version Current draft Home Documenta…" at bounding box center [715, 343] width 1430 height 687
click at [333, 83] on span "Edit property" at bounding box center [365, 82] width 65 height 10
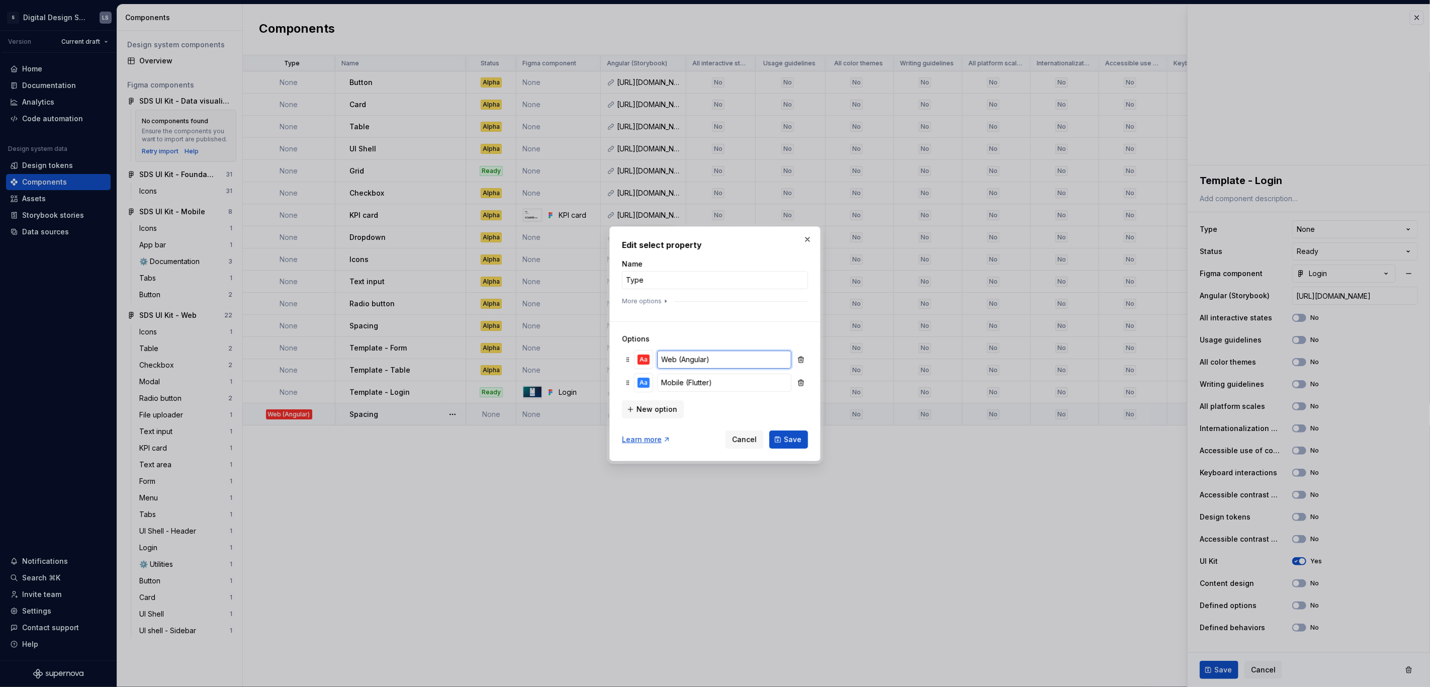
click at [712, 359] on input "Web (Angular)" at bounding box center [724, 359] width 134 height 18
type input "We"
click at [714, 383] on input "Mobile (Flutter)" at bounding box center [724, 383] width 134 height 18
type input "Mobile"
click at [689, 361] on input "We" at bounding box center [724, 359] width 134 height 18
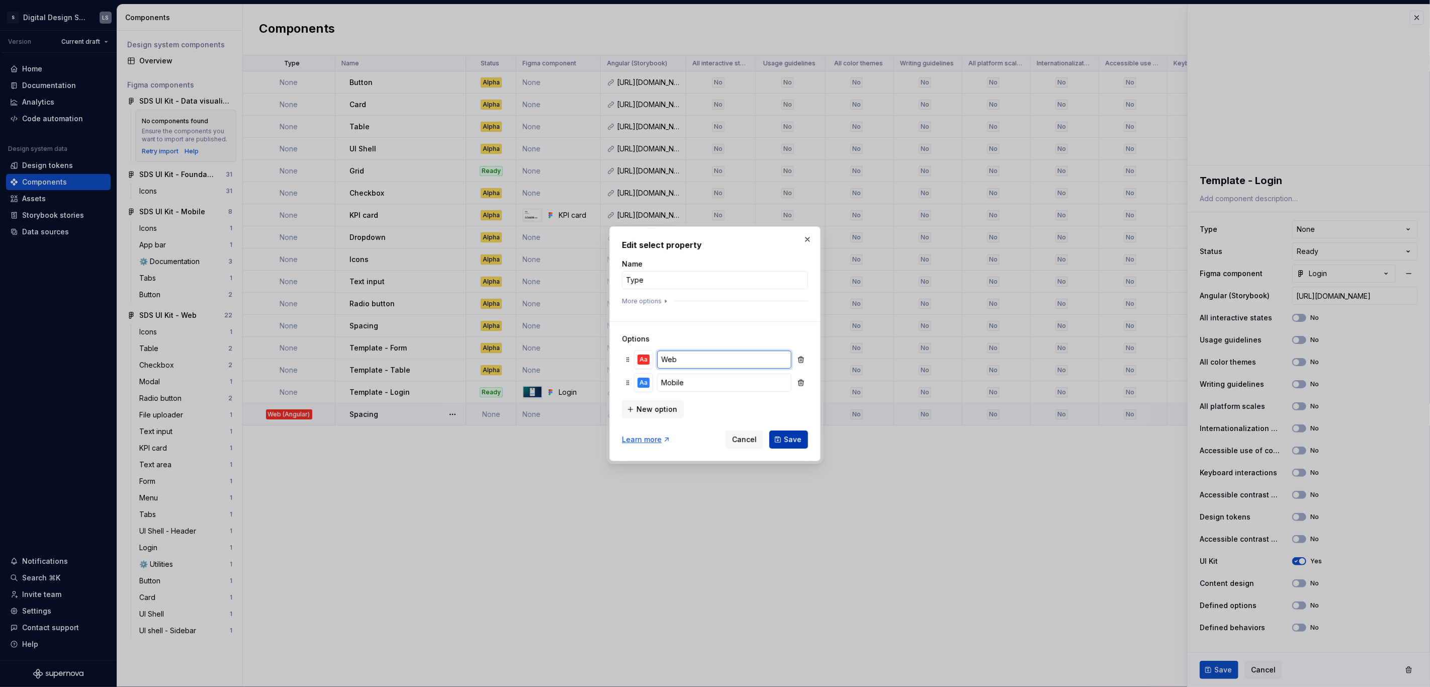
type input "Web"
click at [786, 440] on span "Save" at bounding box center [793, 439] width 18 height 10
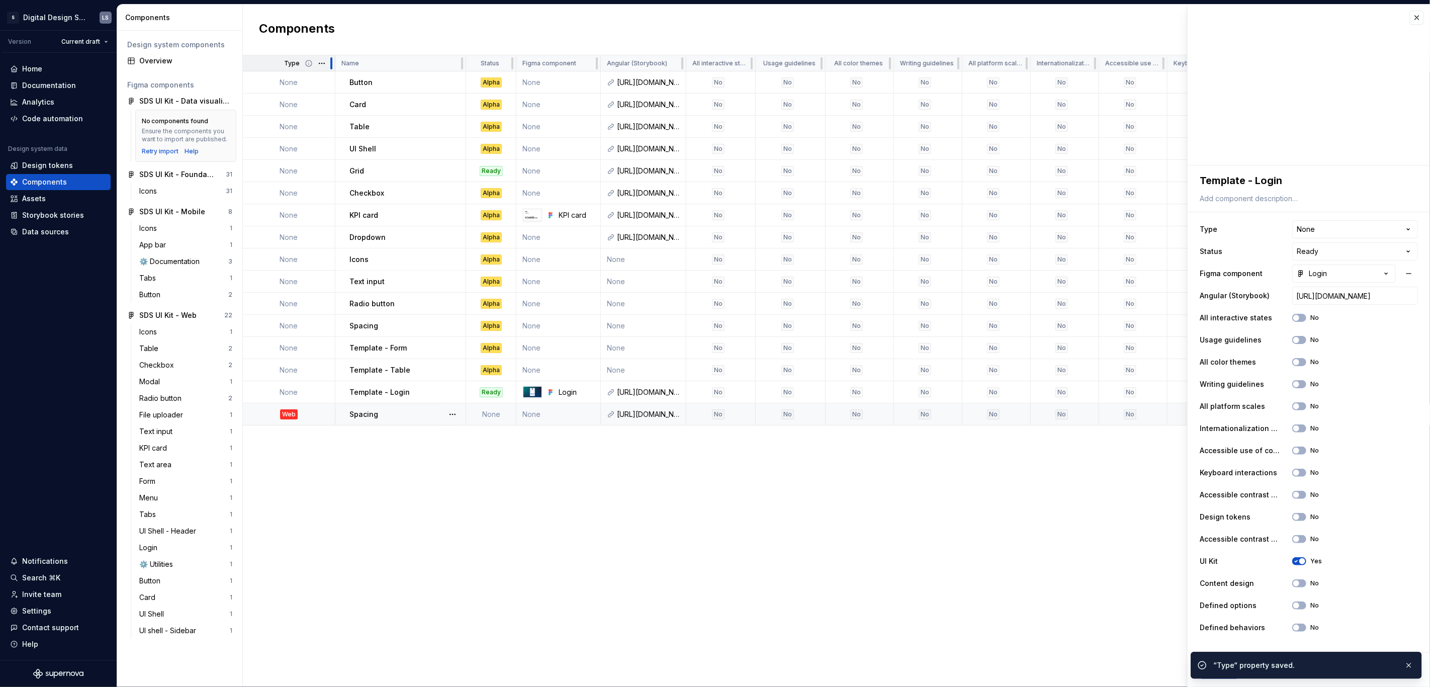
drag, startPoint x: 333, startPoint y: 66, endPoint x: 310, endPoint y: 65, distance: 22.6
click at [310, 65] on div "Type" at bounding box center [289, 63] width 93 height 16
drag, startPoint x: 332, startPoint y: 65, endPoint x: 307, endPoint y: 63, distance: 25.2
click at [304, 63] on div "Type" at bounding box center [289, 63] width 93 height 16
drag, startPoint x: 333, startPoint y: 61, endPoint x: 293, endPoint y: 61, distance: 40.7
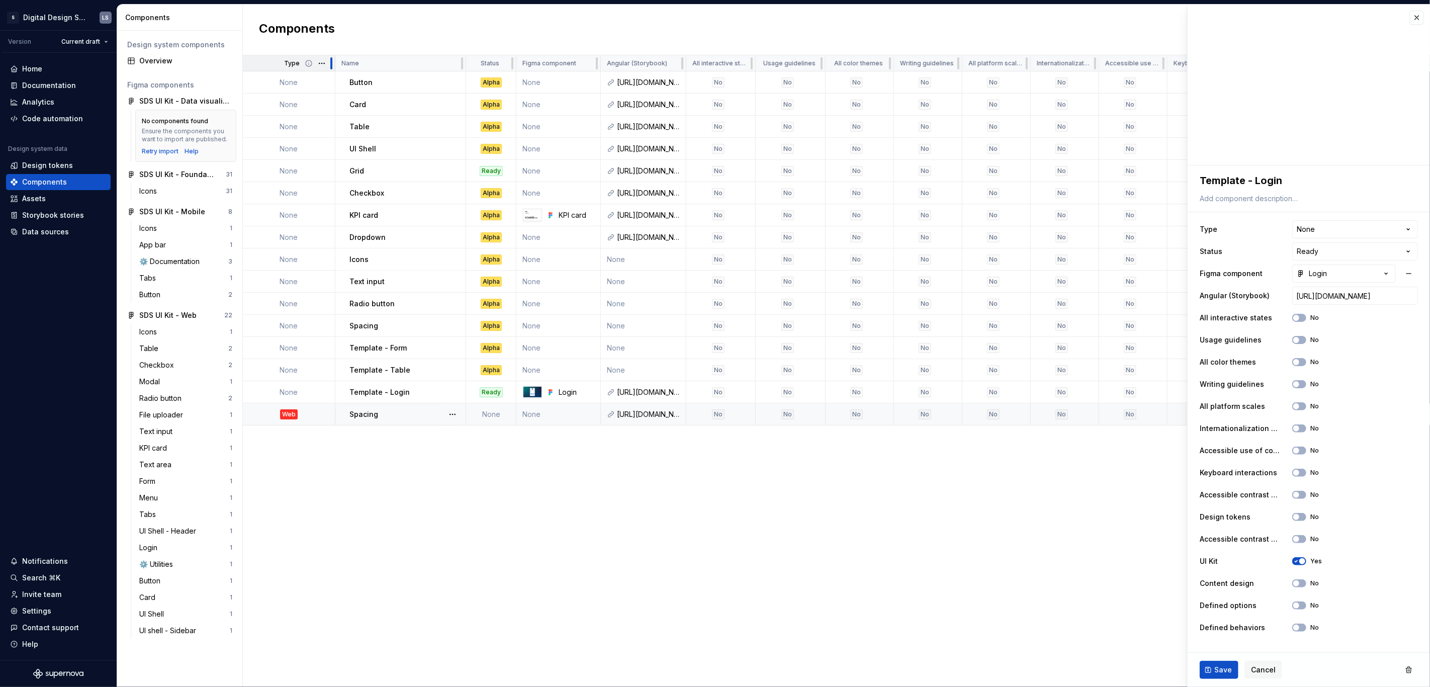
click at [293, 61] on div "Type" at bounding box center [289, 63] width 93 height 16
click at [264, 64] on div "Type" at bounding box center [293, 63] width 72 height 8
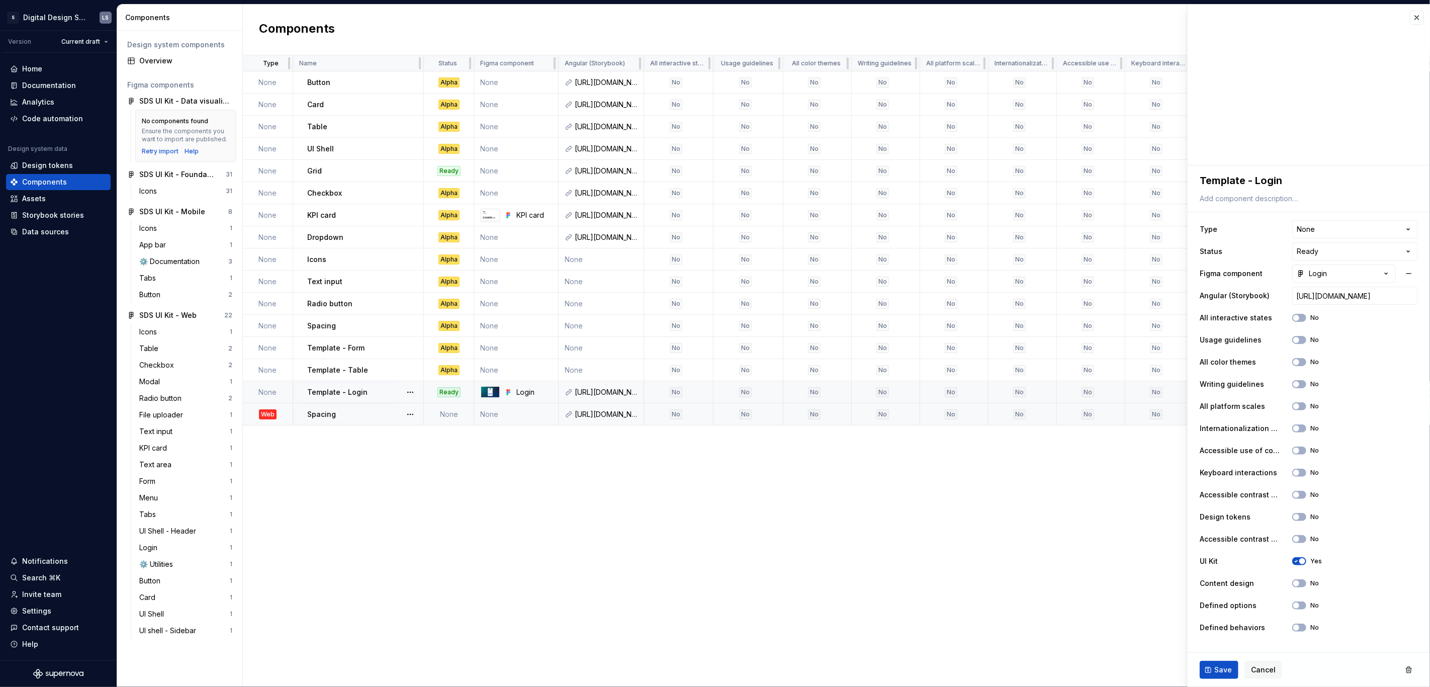
click at [302, 386] on td "Template - Login" at bounding box center [358, 392] width 131 height 22
click at [277, 390] on td "None" at bounding box center [268, 392] width 50 height 22
click at [272, 417] on div "Web" at bounding box center [268, 414] width 18 height 10
click at [284, 65] on html "2844px x 1366px S Digital Design System LS Version Current draft Home Documenta…" at bounding box center [715, 343] width 1430 height 687
click at [299, 78] on span "Edit property" at bounding box center [323, 82] width 65 height 10
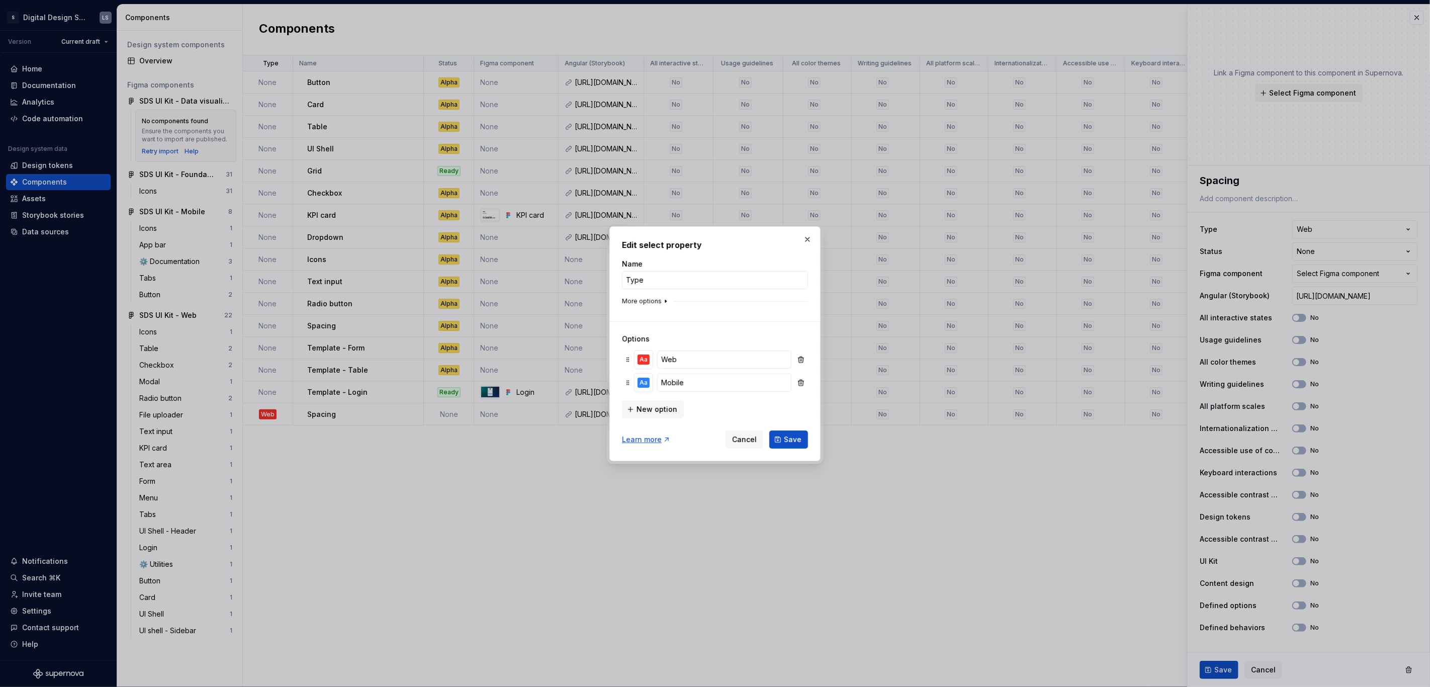
click at [662, 299] on icon "button" at bounding box center [666, 301] width 8 height 8
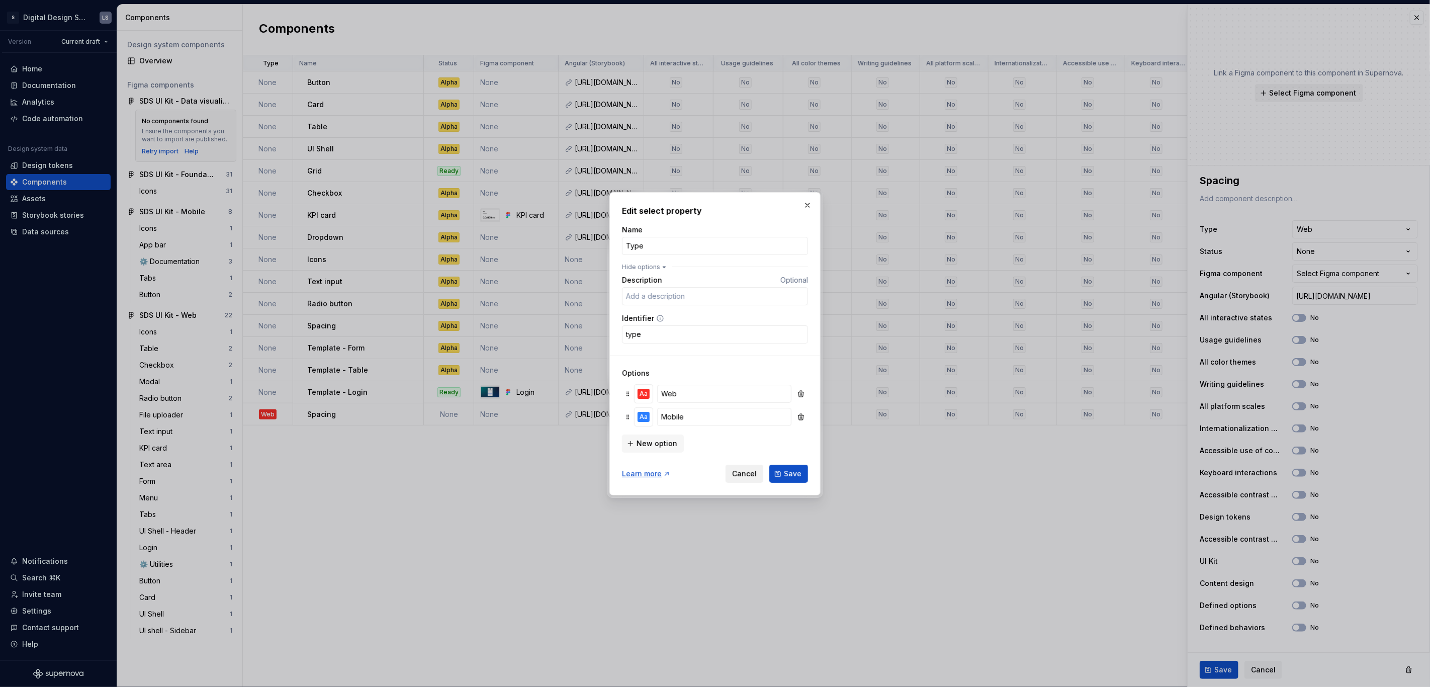
click at [756, 474] on span "Cancel" at bounding box center [744, 474] width 25 height 10
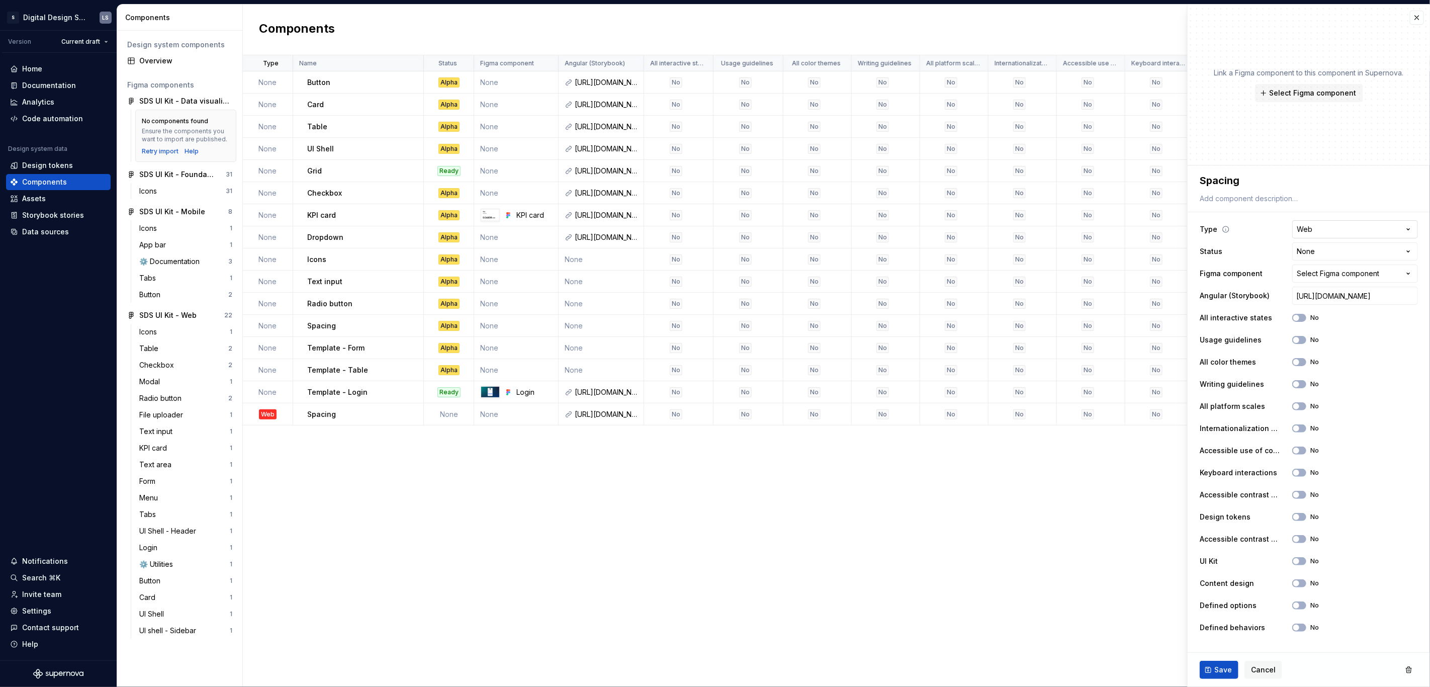
click at [1373, 227] on html "2844px x 1366px S Digital Design System LS Version Current draft Home Documenta…" at bounding box center [715, 343] width 1430 height 687
click at [1412, 14] on button "button" at bounding box center [1417, 18] width 14 height 14
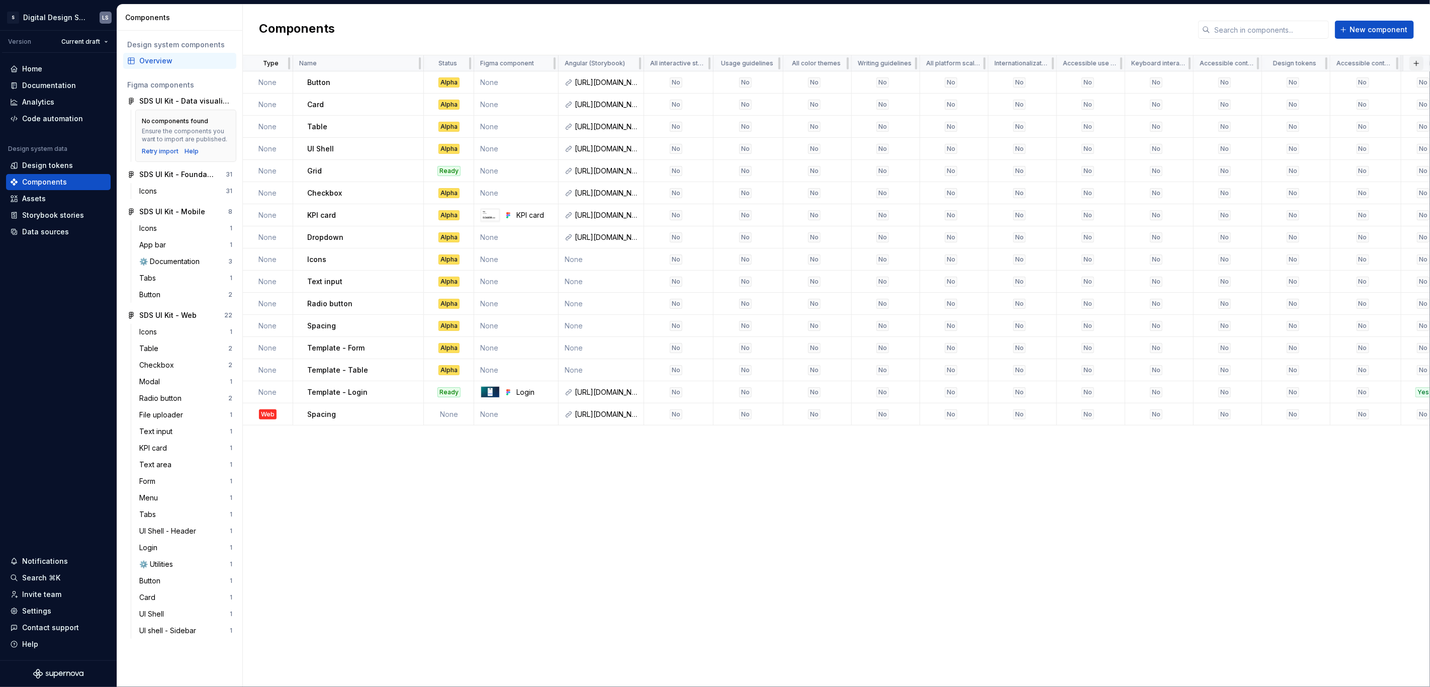
click at [1415, 63] on button "button" at bounding box center [1416, 63] width 14 height 14
click at [1373, 85] on div "New custom property" at bounding box center [1359, 82] width 75 height 10
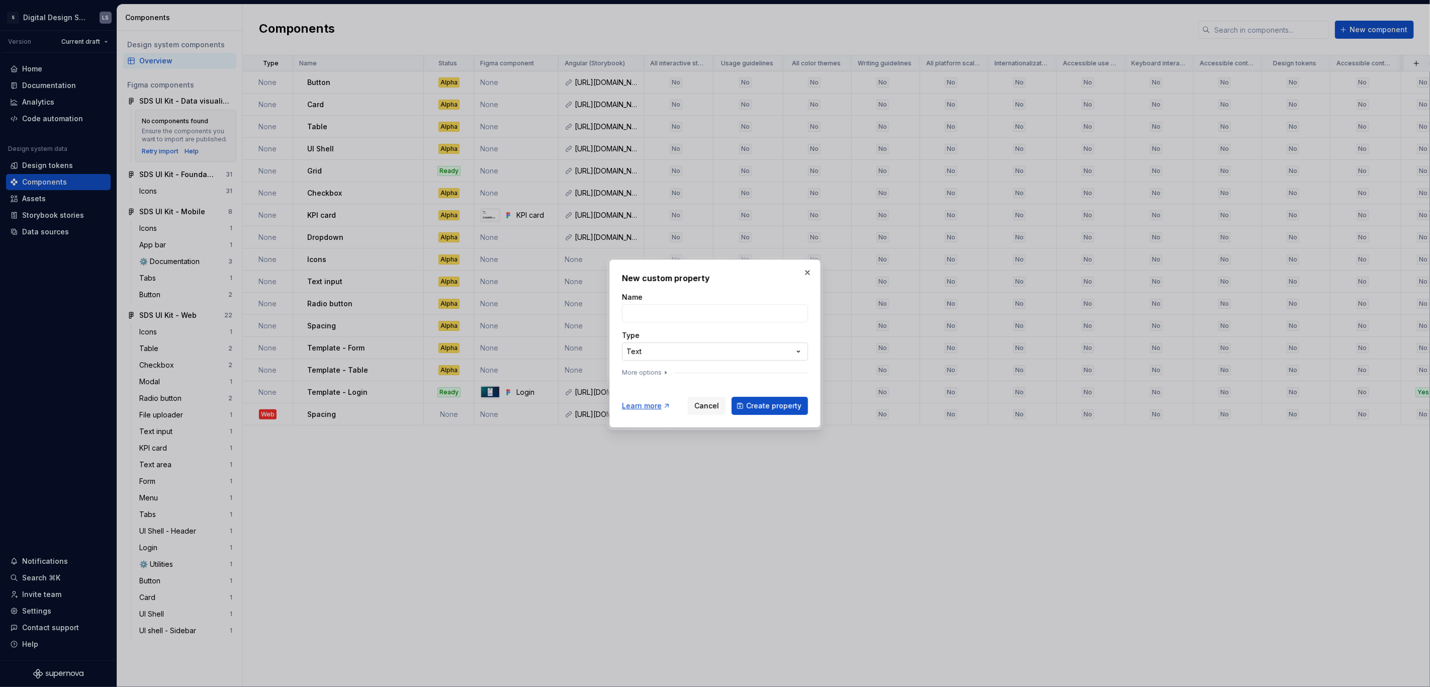
click at [786, 352] on div "**********" at bounding box center [715, 343] width 1430 height 687
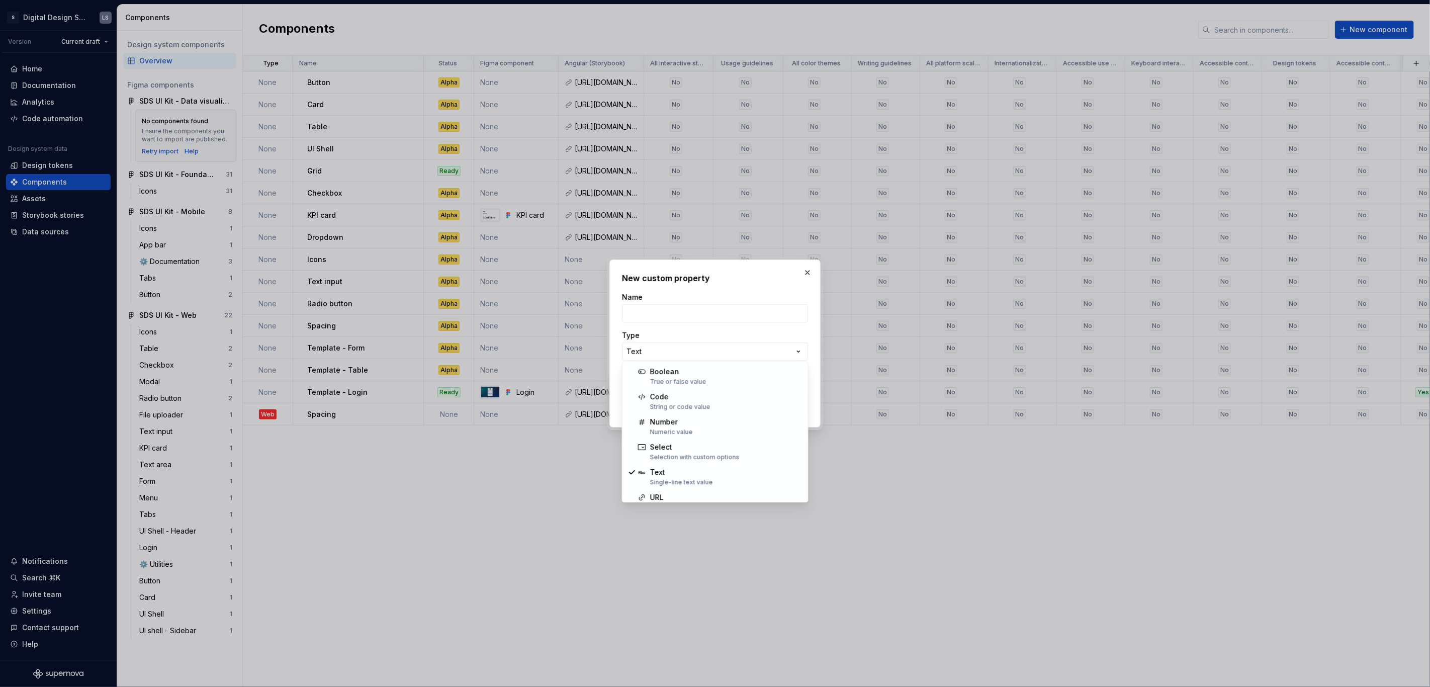
click at [825, 501] on div at bounding box center [715, 343] width 1430 height 687
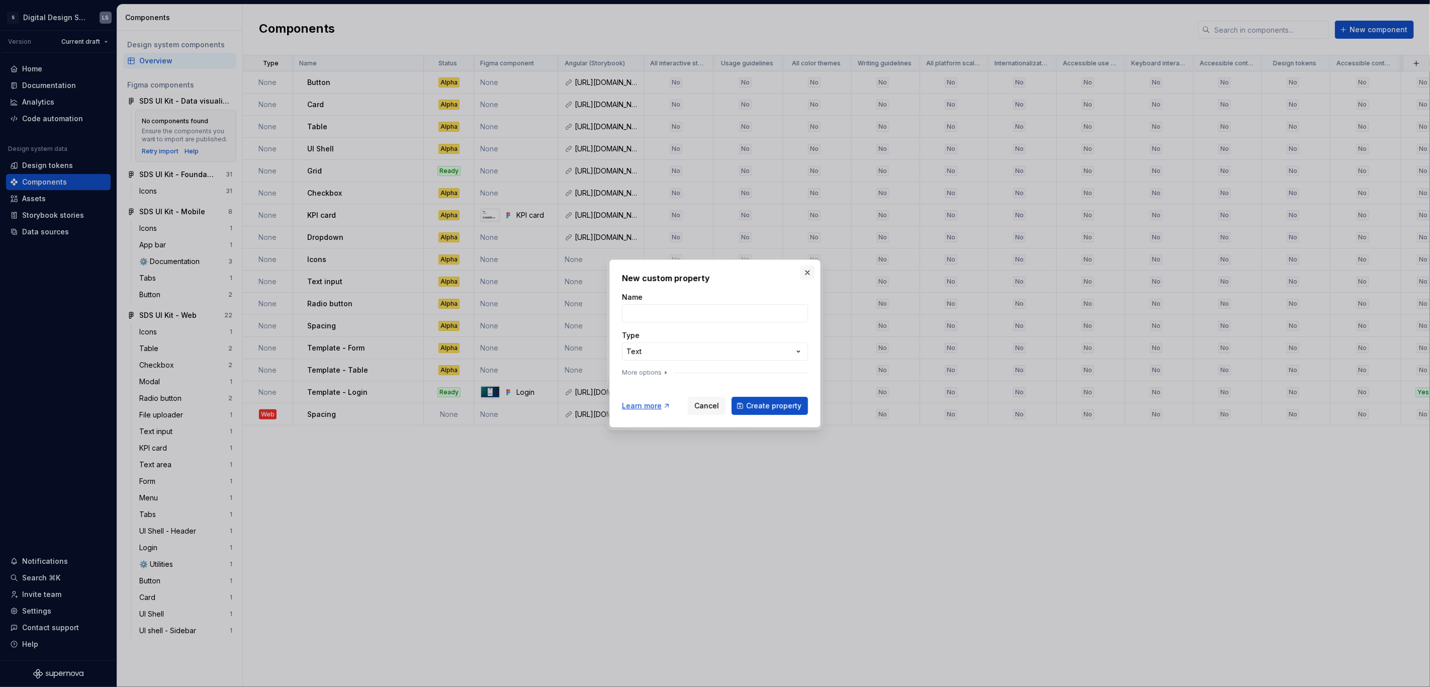
click at [808, 274] on button "button" at bounding box center [807, 272] width 14 height 14
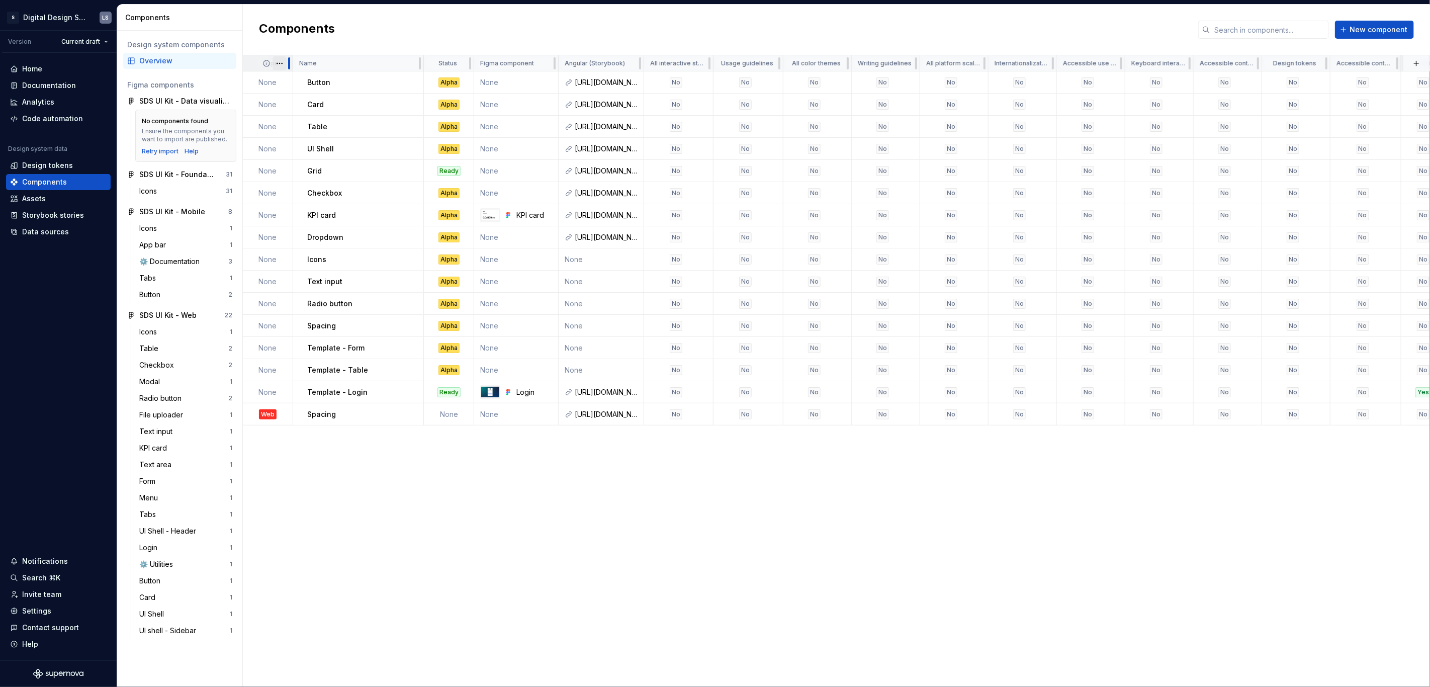
click at [279, 57] on div "Type" at bounding box center [268, 63] width 50 height 16
drag, startPoint x: 292, startPoint y: 63, endPoint x: 279, endPoint y: 59, distance: 14.0
click at [279, 59] on div "Type" at bounding box center [268, 63] width 50 height 16
click at [281, 63] on html "2844px x 1366px S Digital Design System LS Version Current draft Home Documenta…" at bounding box center [715, 343] width 1430 height 687
click at [334, 31] on div "Components New component" at bounding box center [836, 30] width 1187 height 51
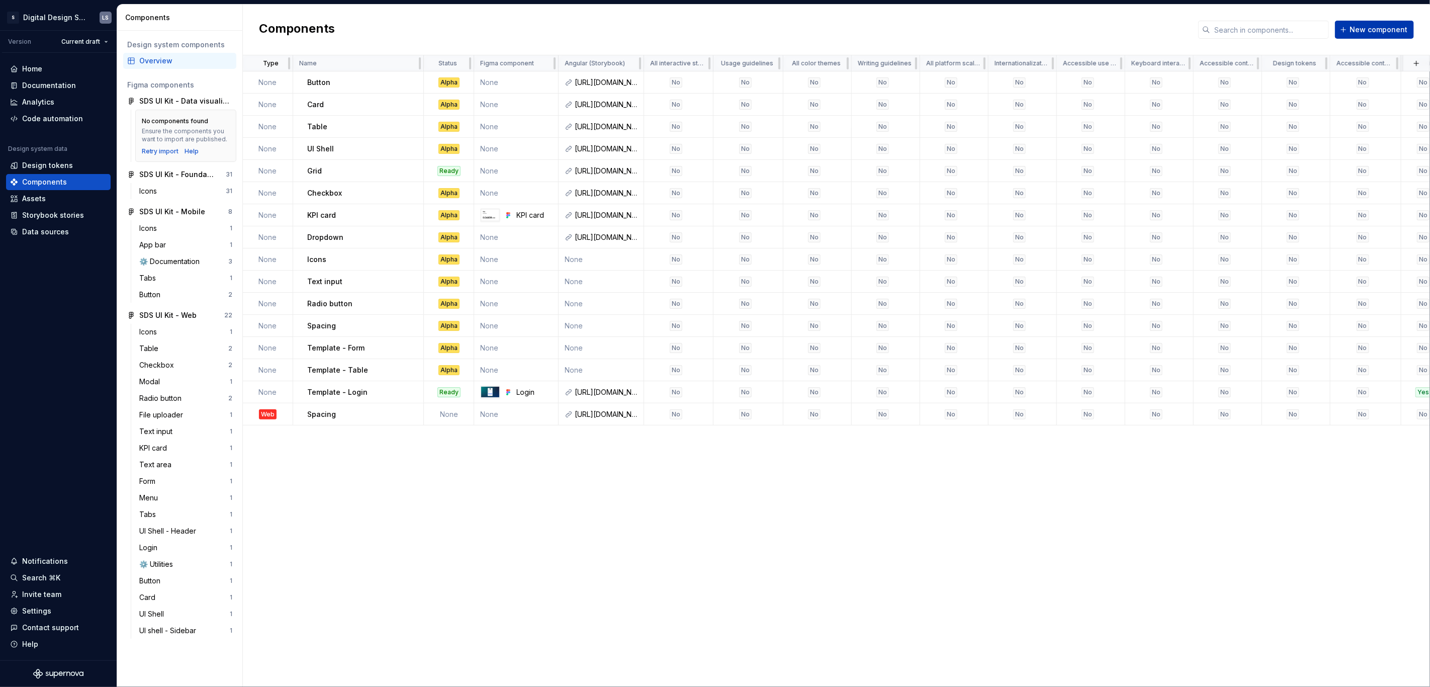
click at [1376, 27] on span "New component" at bounding box center [1378, 30] width 58 height 10
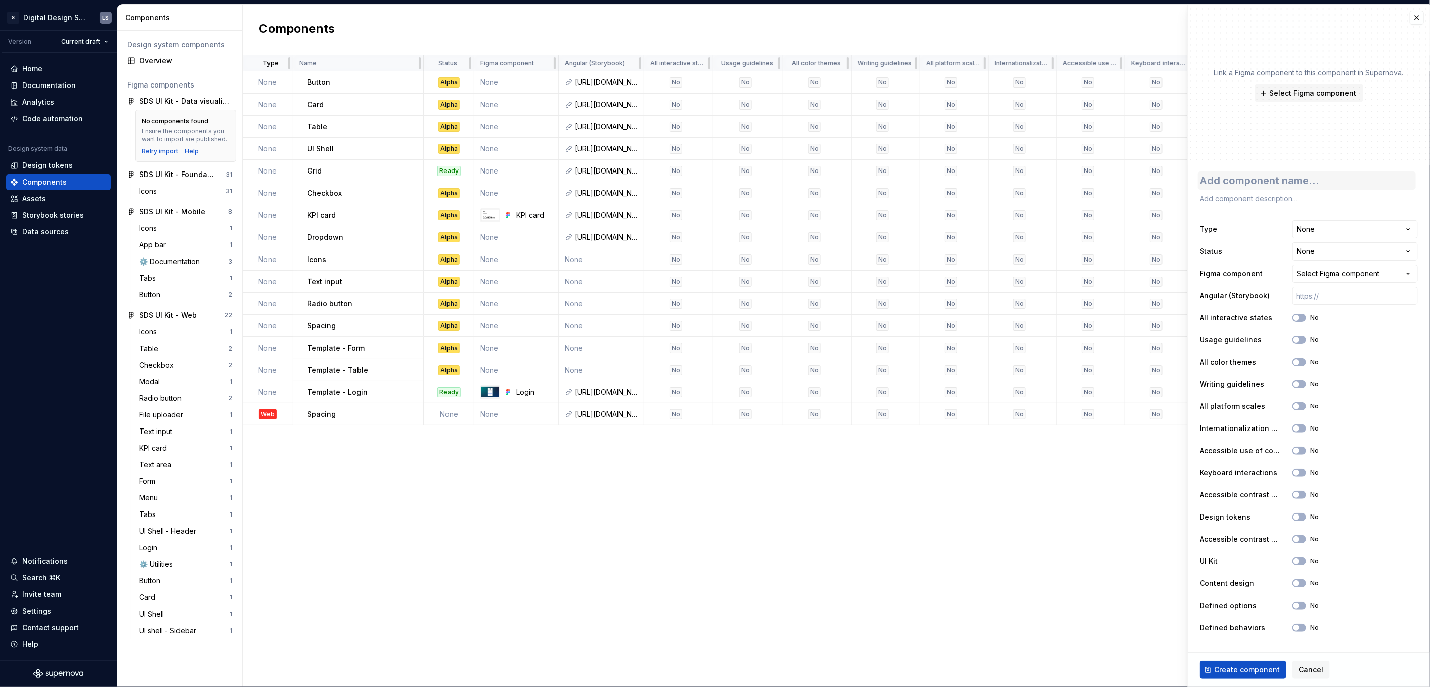
type textarea "*"
type textarea "A"
type textarea "*"
type textarea "Ap"
type textarea "*"
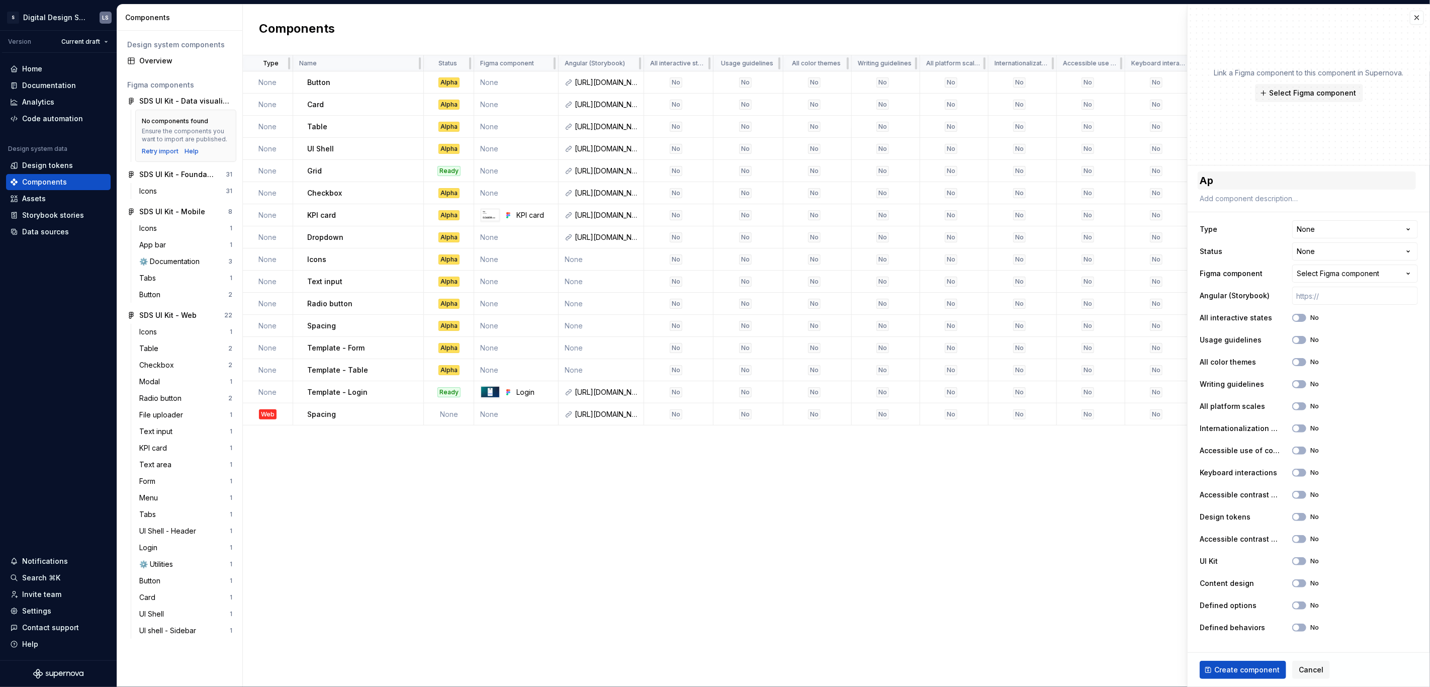
type textarea "App"
type textarea "*"
type textarea "AppB"
type textarea "*"
type textarea "AppBa"
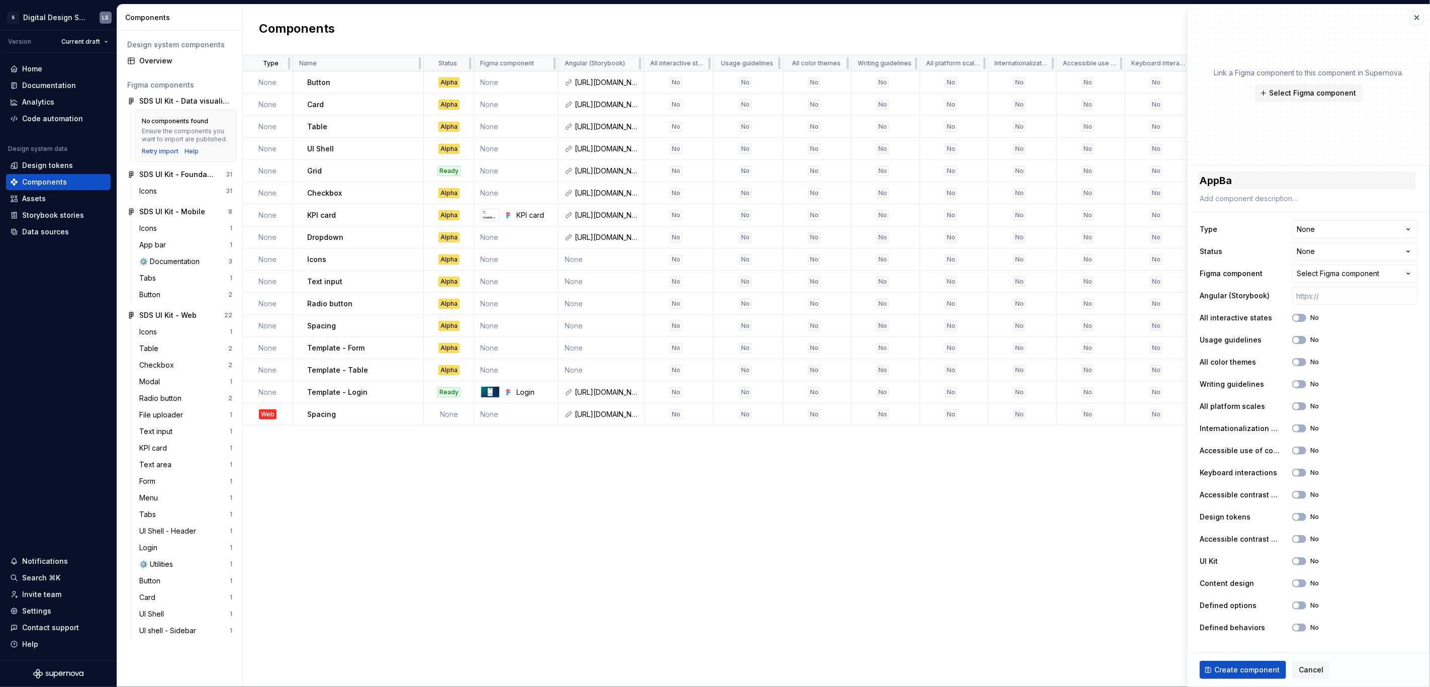
type textarea "*"
type textarea "AppBar"
click at [1391, 227] on html "2844px x 1366px S Digital Design System LS Version Current draft Home Documenta…" at bounding box center [715, 343] width 1430 height 687
select select "**********"
type textarea "*"
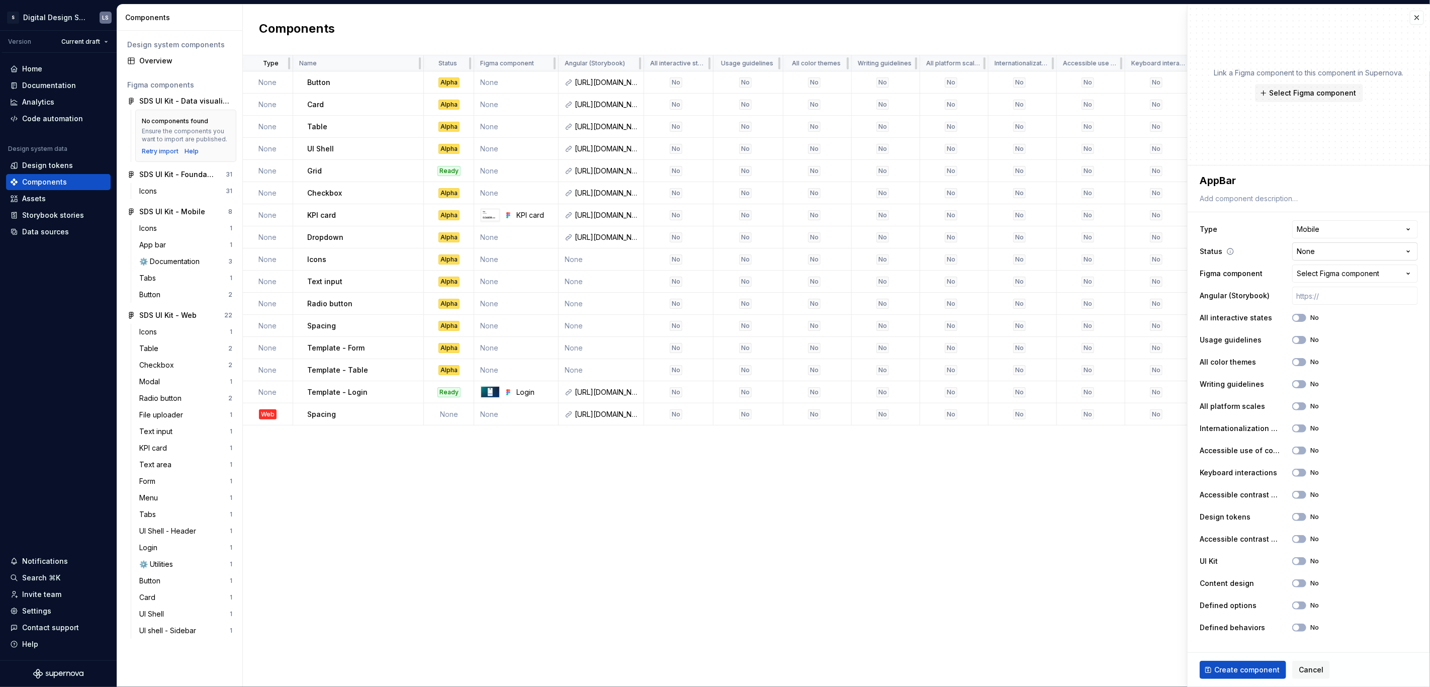
click at [1330, 254] on html "2844px x 1366px S Digital Design System LS Version Current draft Home Documenta…" at bounding box center [715, 343] width 1430 height 687
click at [775, 542] on html "2844px x 1366px S Digital Design System LS Version Current draft Home Documenta…" at bounding box center [715, 343] width 1430 height 687
click at [1406, 271] on icon "button" at bounding box center [1408, 273] width 10 height 10
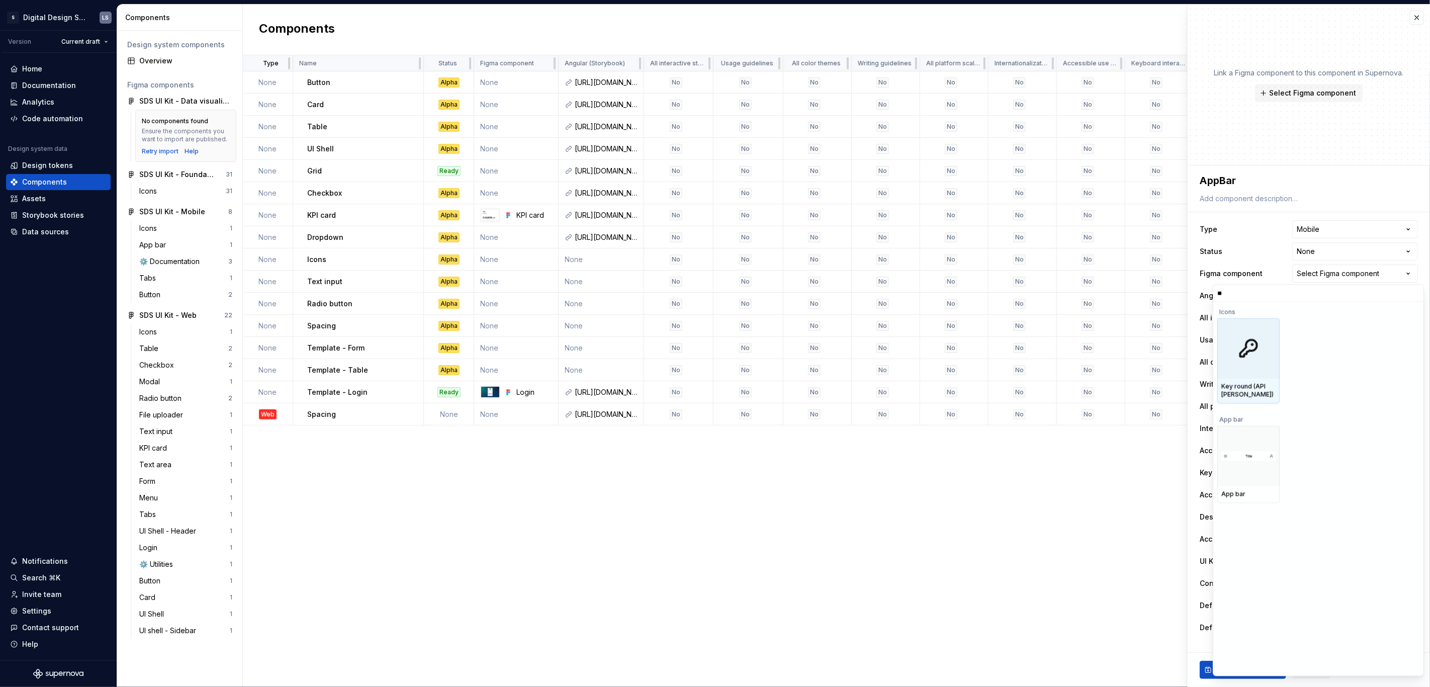
type input "***"
click at [1270, 373] on div at bounding box center [1248, 348] width 62 height 60
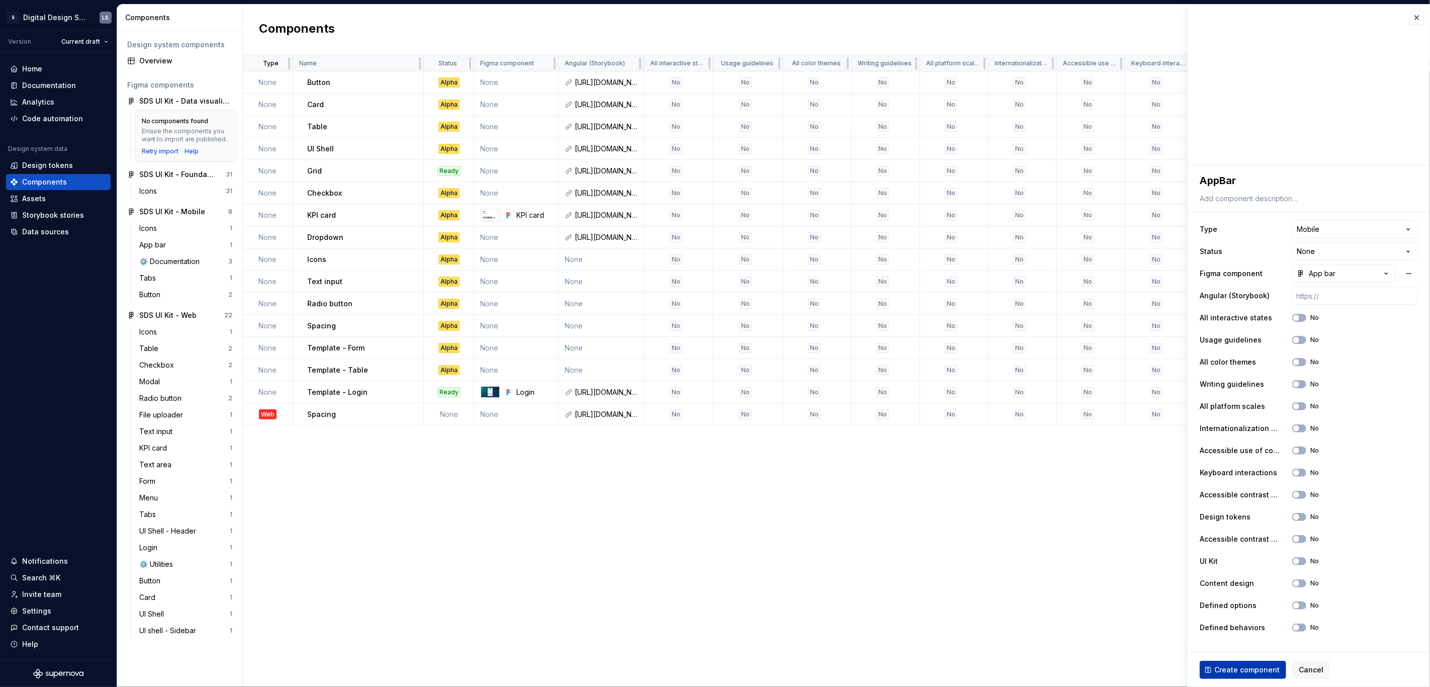
click at [1261, 672] on span "Create component" at bounding box center [1246, 670] width 65 height 10
type textarea "*"
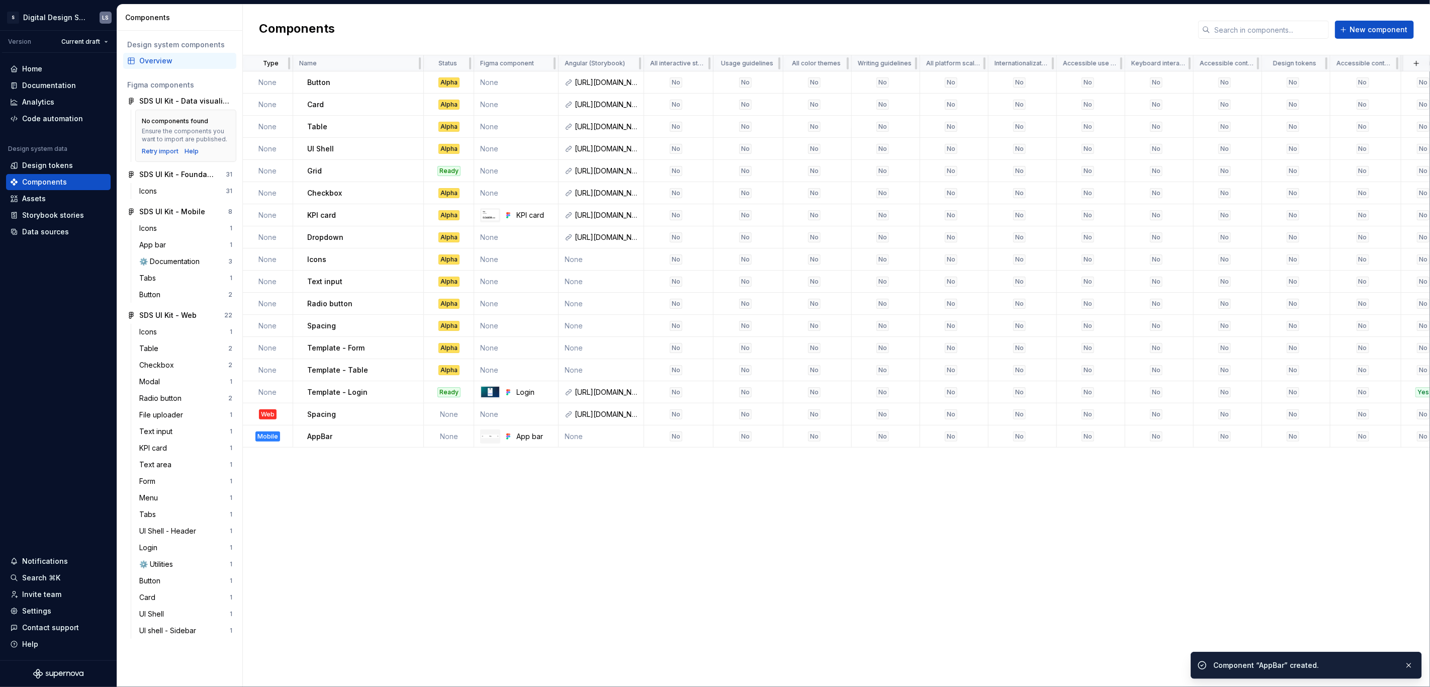
click at [458, 588] on div "Type Name Status Figma component Angular (Storybook) All interactive states Usa…" at bounding box center [836, 370] width 1187 height 631
drag, startPoint x: 422, startPoint y: 61, endPoint x: 378, endPoint y: 64, distance: 43.9
click at [378, 64] on div "Name" at bounding box center [358, 63] width 131 height 16
click at [458, 61] on html "2844px x 1366px S Digital Design System LS Version Current draft Home Documenta…" at bounding box center [715, 343] width 1430 height 687
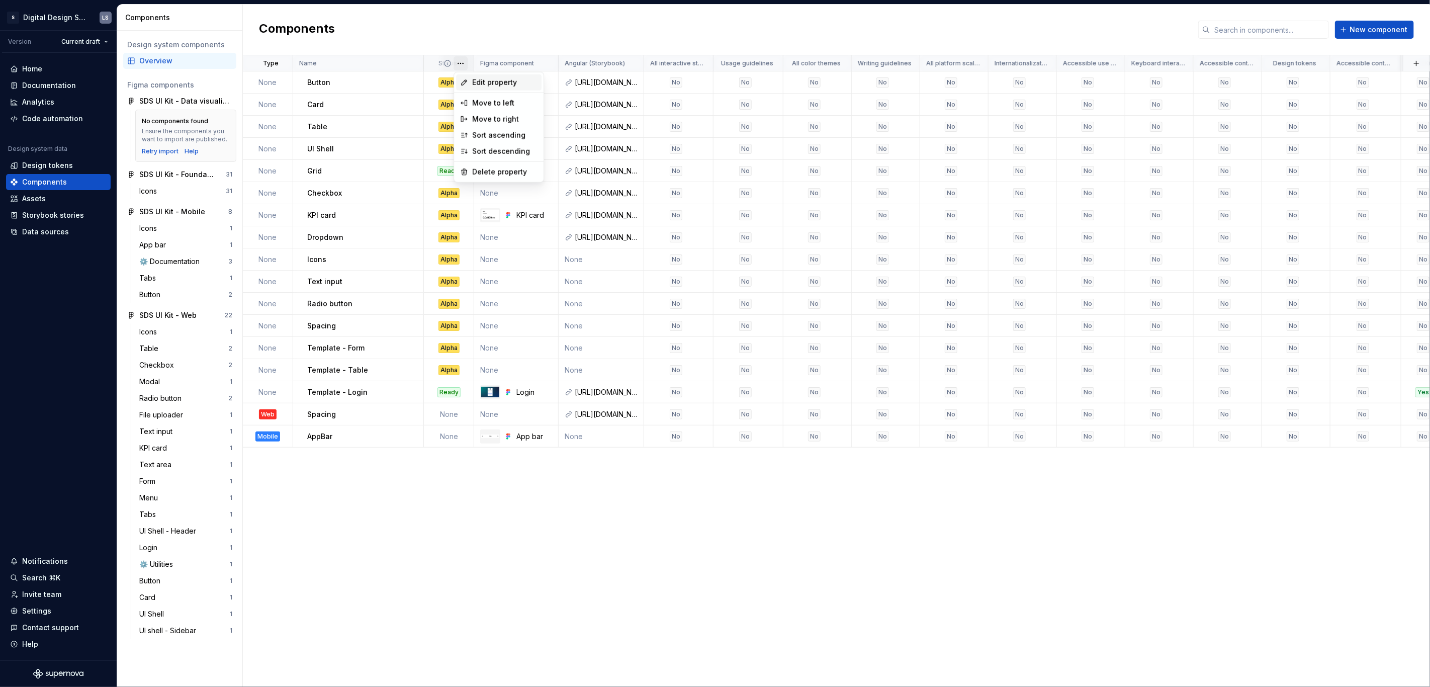
click at [497, 78] on span "Edit property" at bounding box center [504, 82] width 65 height 10
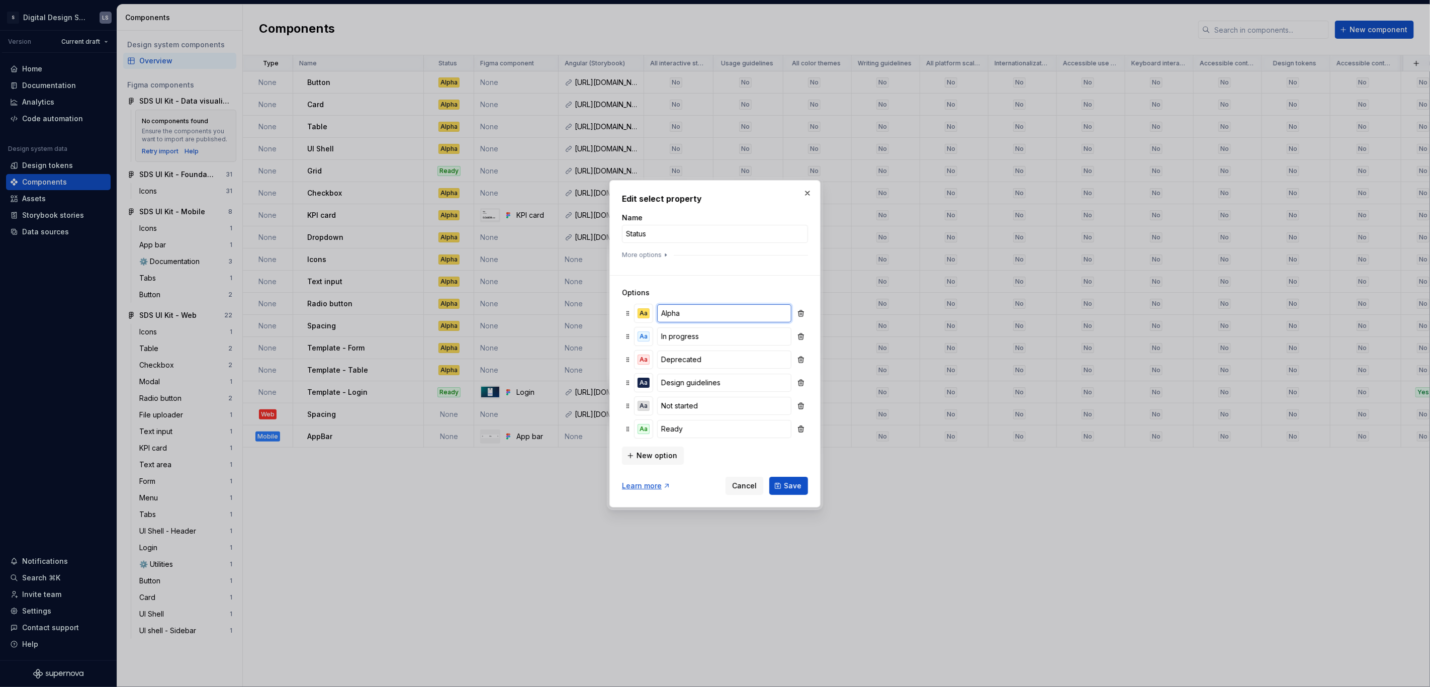
click at [687, 315] on input "Alpha" at bounding box center [724, 313] width 134 height 18
type input "Alpha"
click at [676, 336] on input "Alpha" at bounding box center [724, 336] width 134 height 18
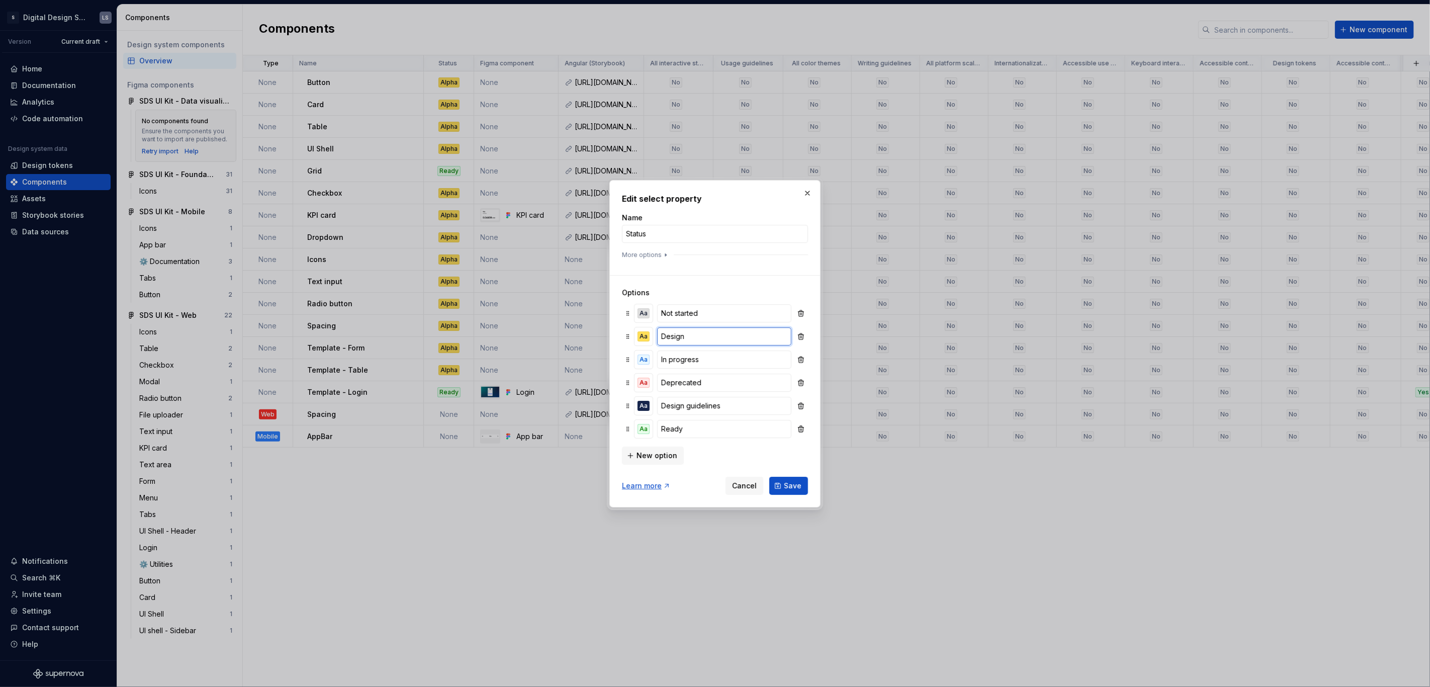
type input "Alpha"
click at [650, 447] on button "New option" at bounding box center [653, 455] width 62 height 18
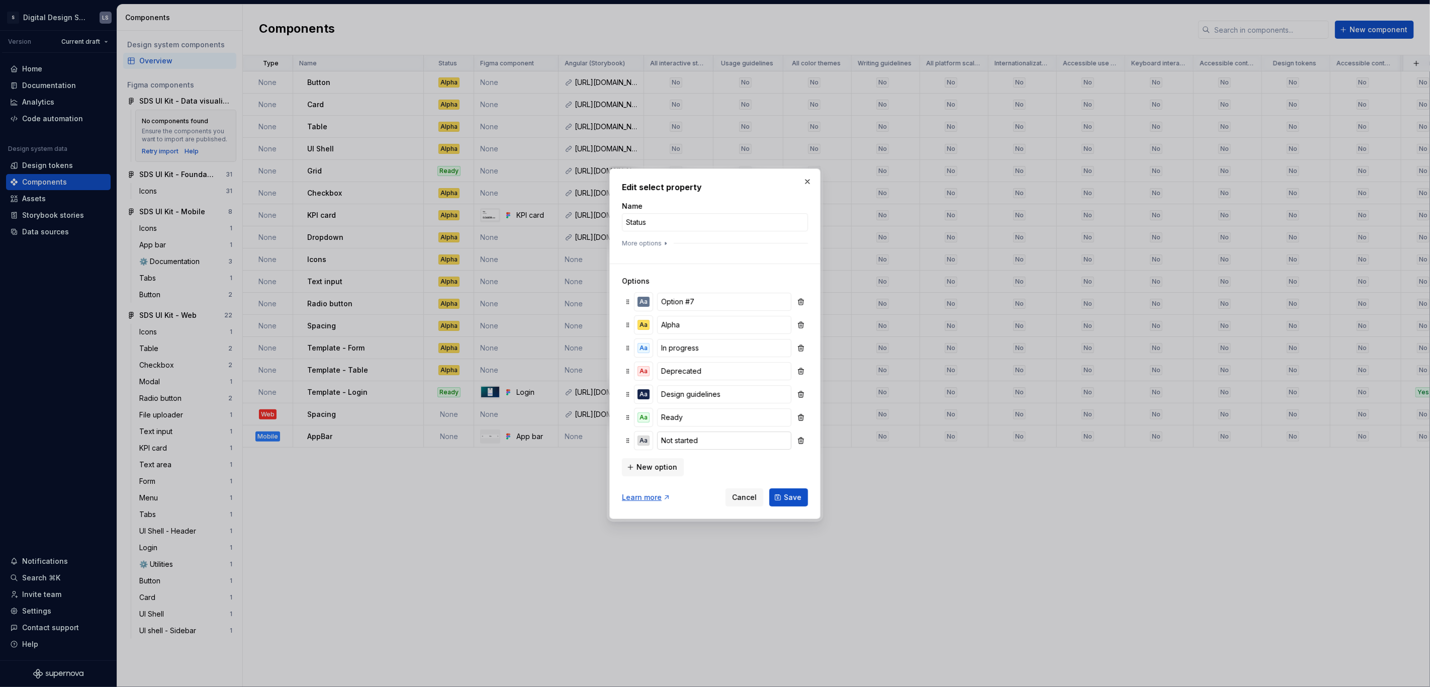
click at [702, 438] on input "Not started" at bounding box center [724, 440] width 134 height 18
click at [691, 396] on input "Not started" at bounding box center [724, 394] width 134 height 18
type input "N"
click at [709, 393] on input "Under design" at bounding box center [724, 394] width 134 height 18
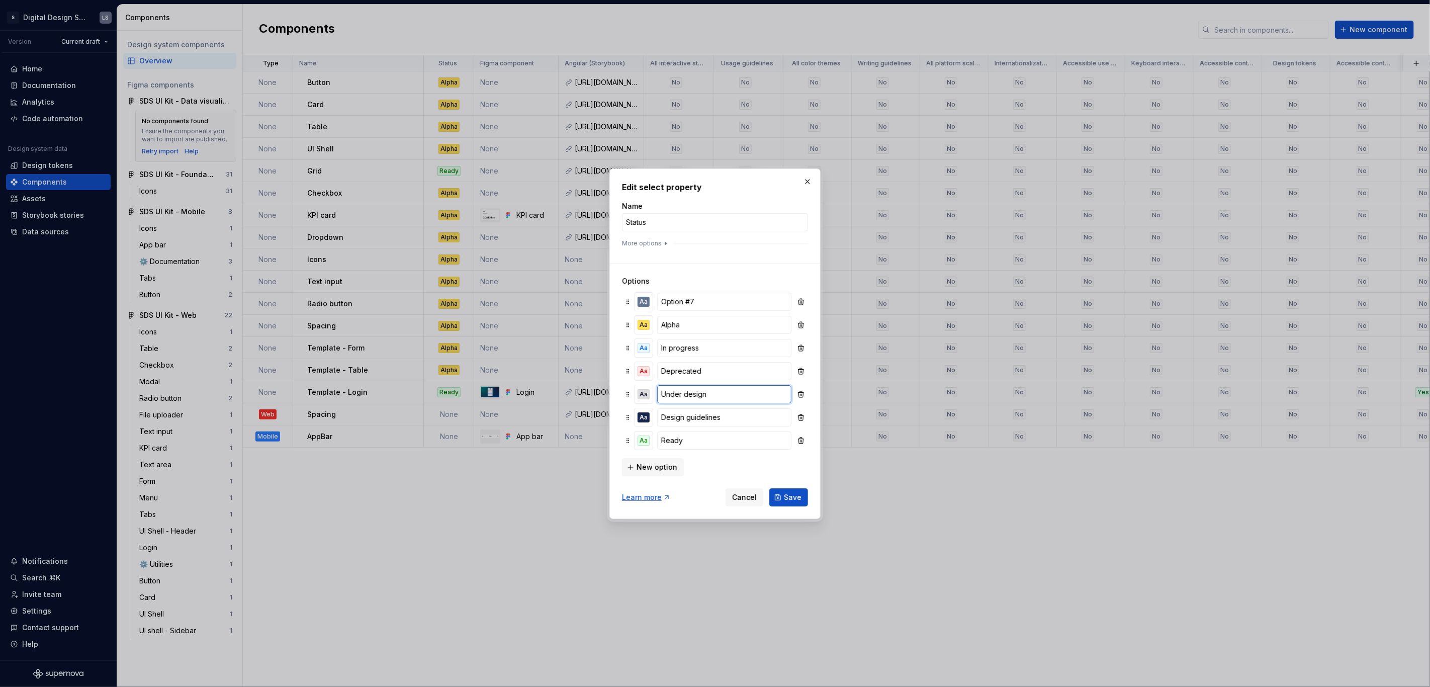
click at [709, 393] on input "Under design" at bounding box center [724, 394] width 134 height 18
type input "I"
click at [737, 497] on span "Cancel" at bounding box center [744, 497] width 25 height 10
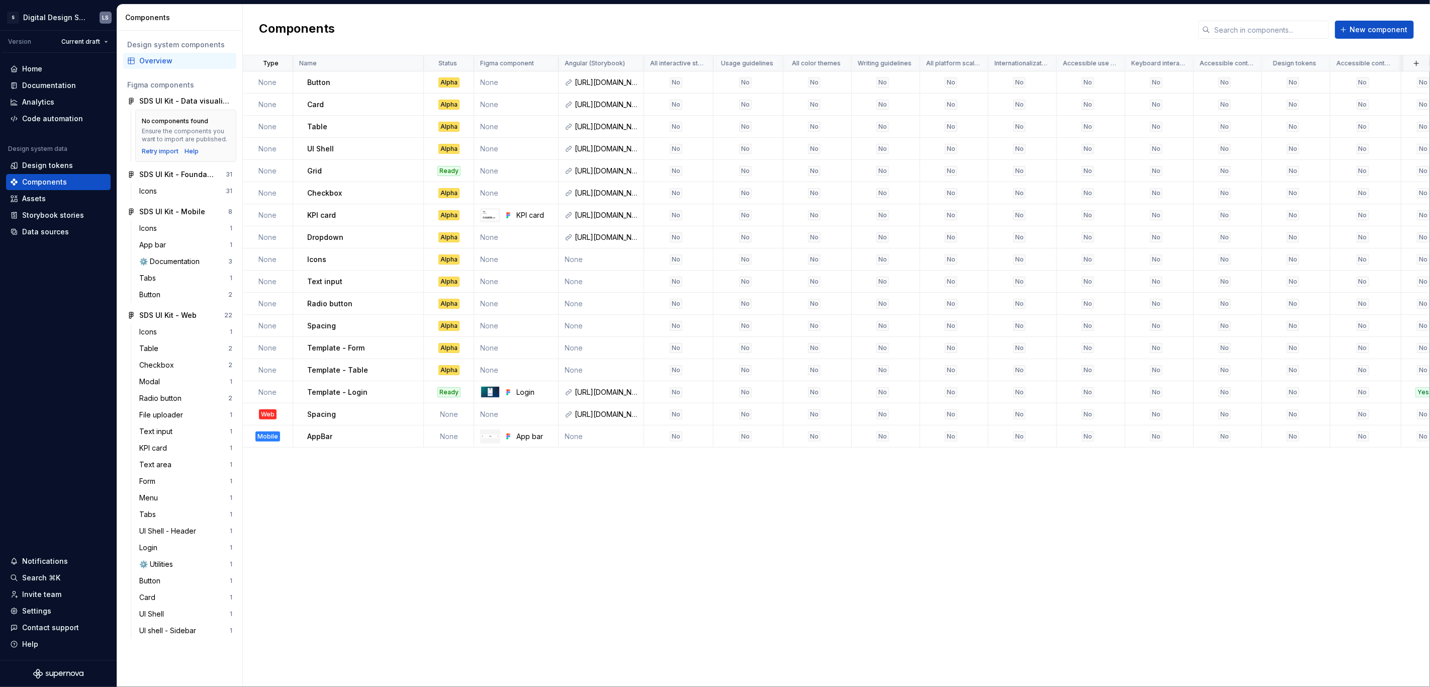
click at [754, 556] on div "Type Name Status Figma component Angular (Storybook) All interactive states Usa…" at bounding box center [836, 370] width 1187 height 631
